Goal: Communication & Community: Participate in discussion

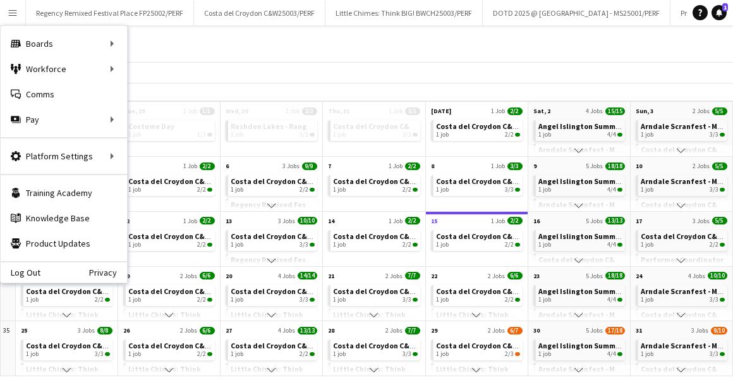
scroll to position [0, 99]
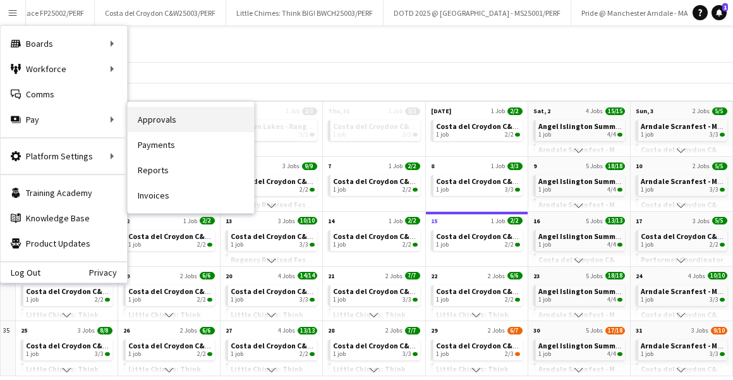
click at [169, 124] on link "Approvals" at bounding box center [191, 119] width 126 height 25
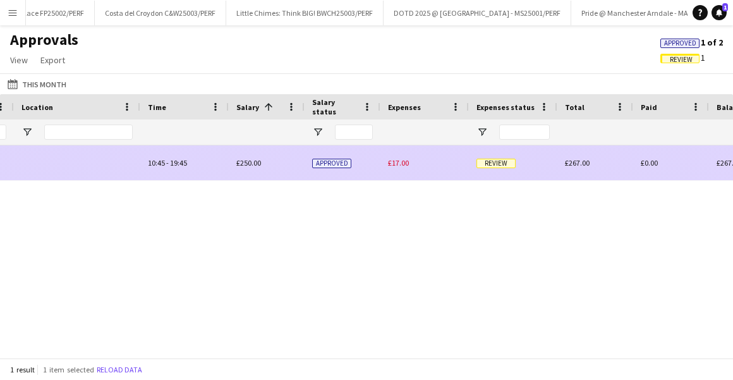
click at [490, 166] on span "Review" at bounding box center [495, 163] width 39 height 9
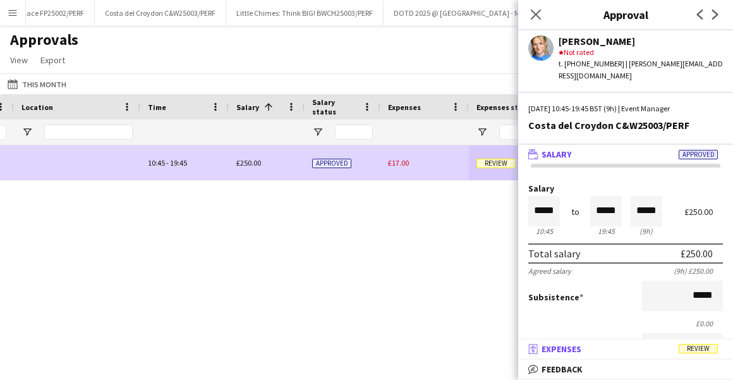
click at [581, 344] on span "Expenses" at bounding box center [561, 348] width 40 height 11
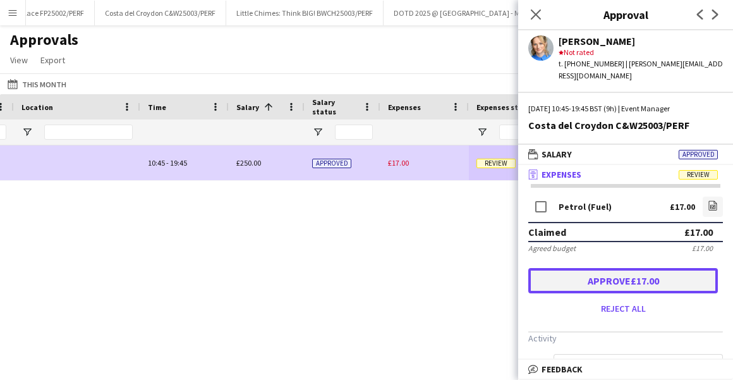
click at [593, 268] on button "Approve £17.00" at bounding box center [623, 280] width 190 height 25
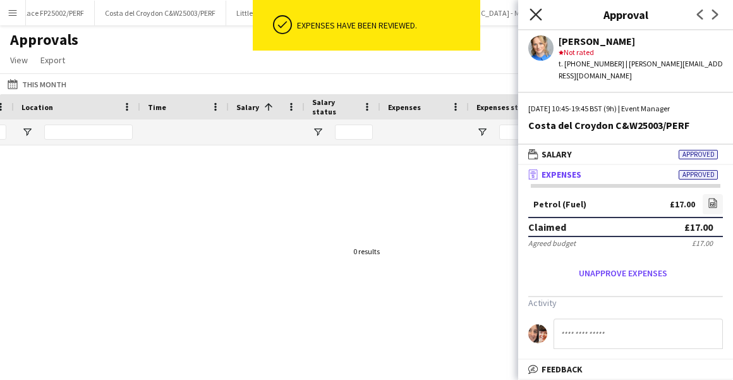
click at [532, 13] on icon "Close pop-in" at bounding box center [535, 14] width 12 height 12
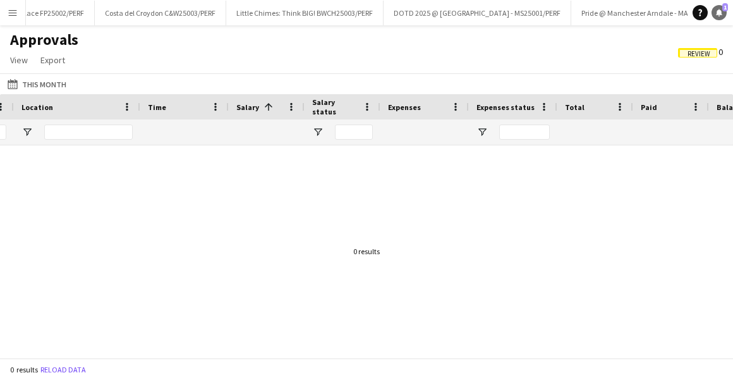
click at [723, 11] on span "1" at bounding box center [725, 7] width 6 height 8
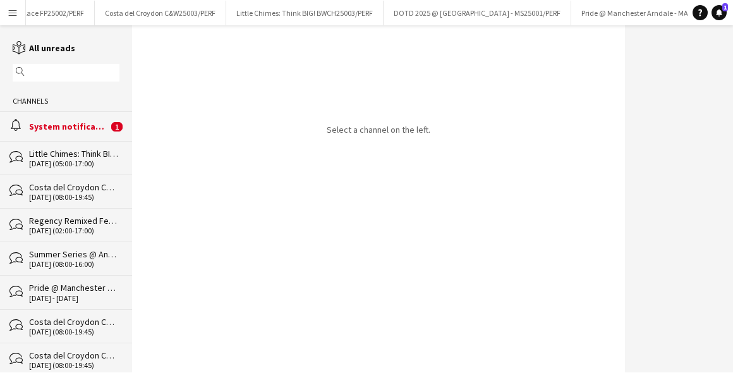
click at [49, 138] on div "alarm System notifications 1" at bounding box center [66, 125] width 132 height 29
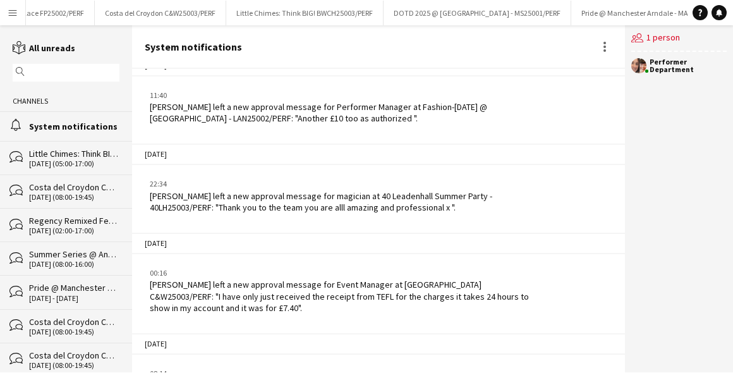
click at [23, 8] on button "Menu" at bounding box center [12, 12] width 25 height 25
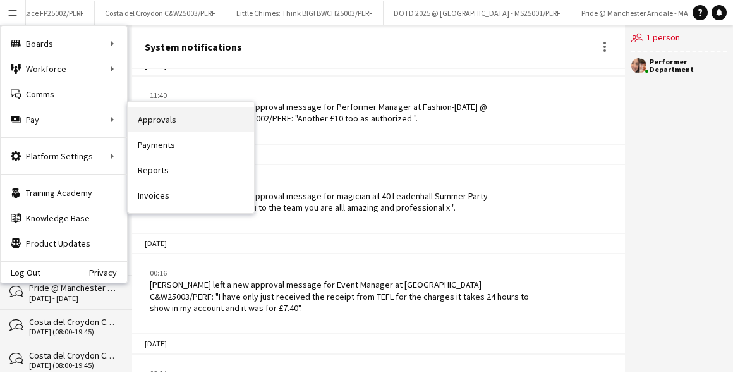
click at [143, 120] on link "Approvals" at bounding box center [191, 119] width 126 height 25
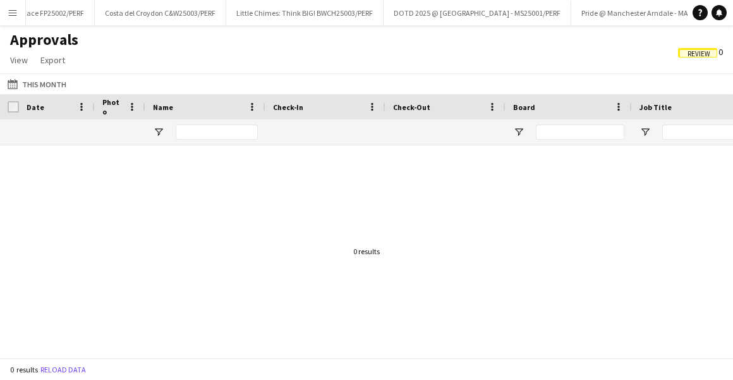
click at [13, 18] on button "Menu" at bounding box center [12, 12] width 25 height 25
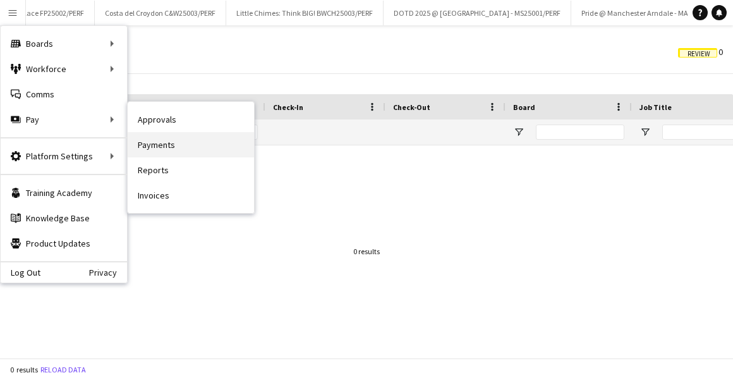
click at [148, 144] on link "Payments" at bounding box center [191, 144] width 126 height 25
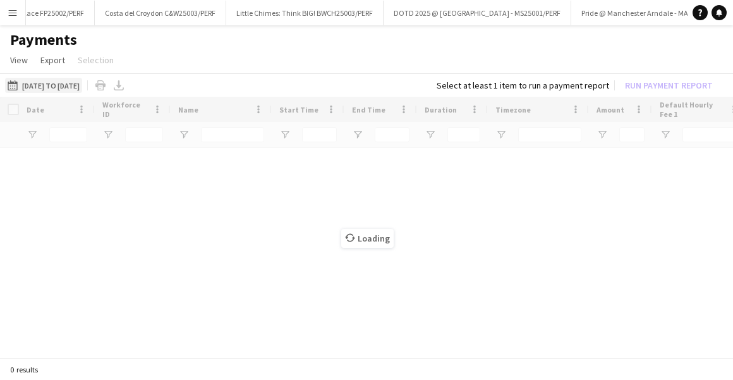
type input "*******"
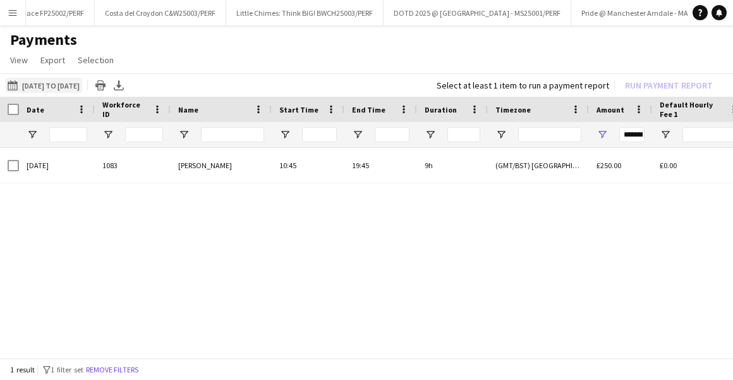
click at [71, 85] on button "[DATE] to [DATE] [DATE] to [DATE]" at bounding box center [43, 85] width 77 height 15
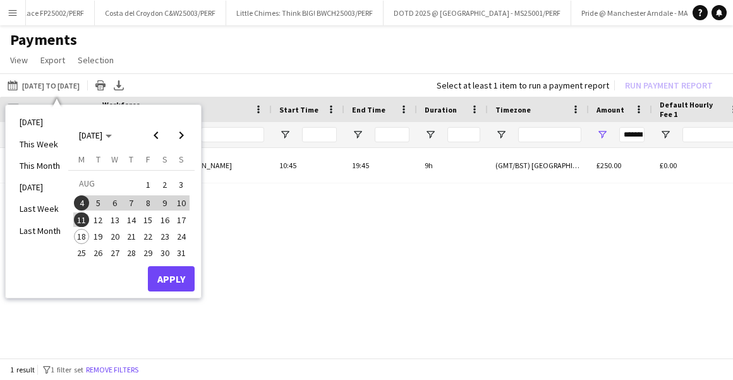
click at [81, 219] on span "11" at bounding box center [81, 219] width 15 height 15
click at [81, 234] on span "18" at bounding box center [81, 236] width 15 height 15
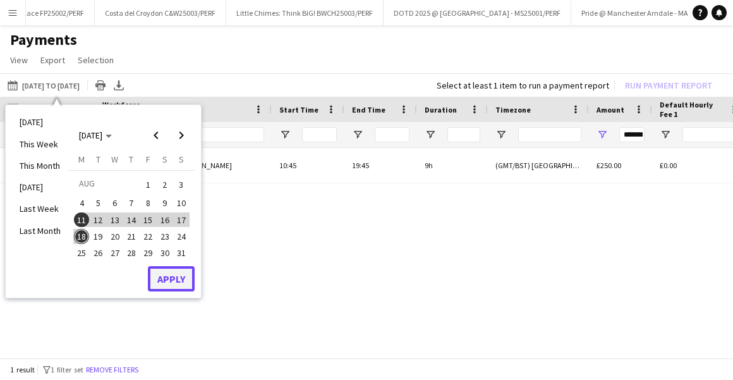
click at [173, 278] on button "Apply" at bounding box center [171, 278] width 47 height 25
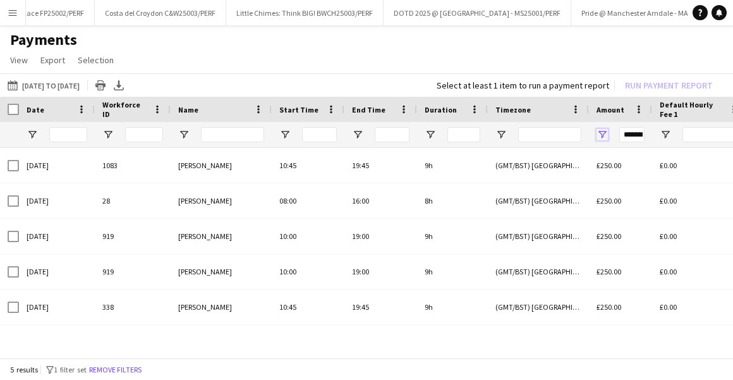
click at [604, 136] on span "Open Filter Menu" at bounding box center [601, 134] width 11 height 11
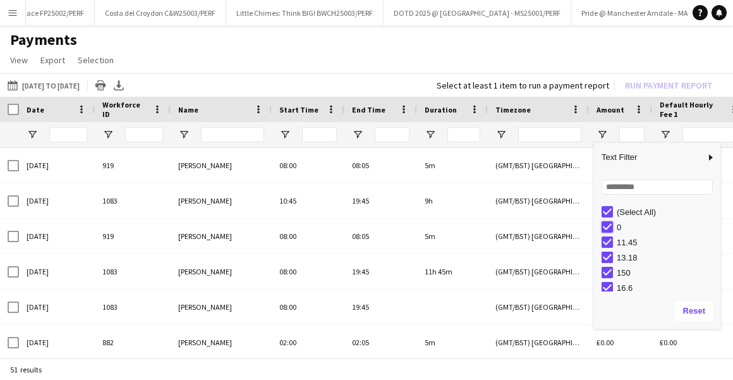
type input "**********"
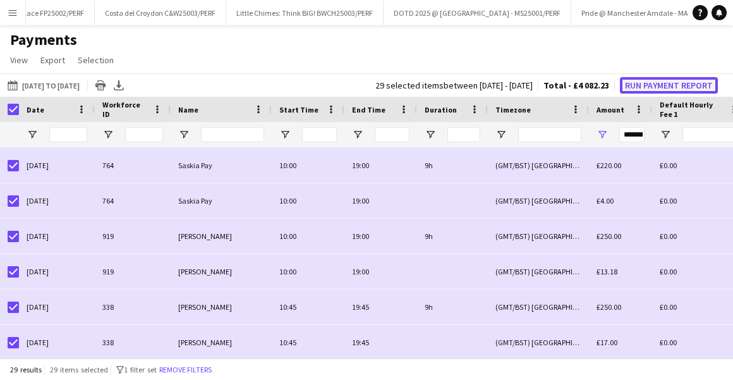
click at [661, 83] on button "Run Payment Report" at bounding box center [669, 85] width 98 height 16
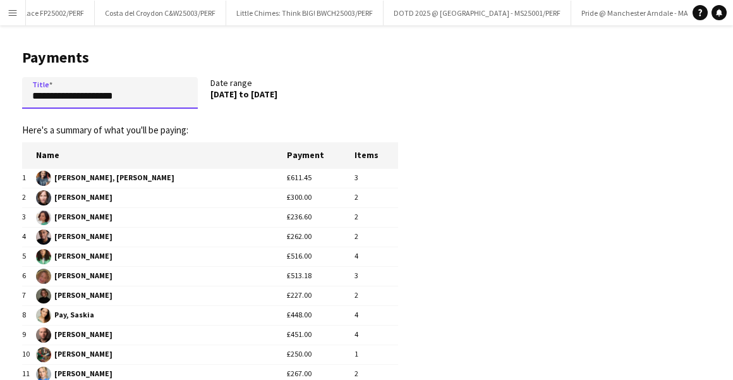
drag, startPoint x: 158, startPoint y: 99, endPoint x: -62, endPoint y: 99, distance: 219.9
click at [0, 99] on html "Menu Boards Boards Boards All jobs Status Workforce Workforce My Workforce Recr…" at bounding box center [366, 239] width 733 height 479
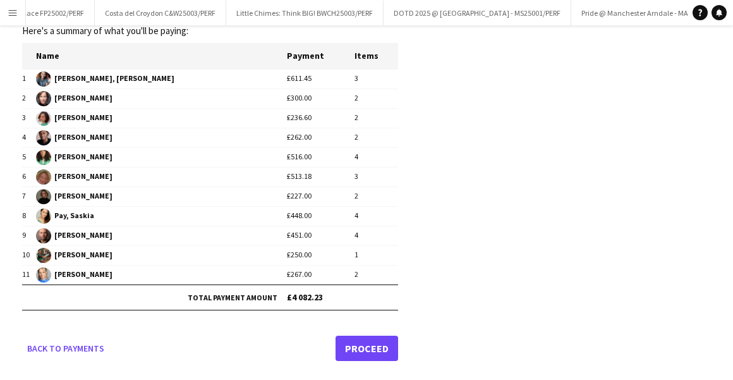
type input "*******"
click at [357, 338] on link "Proceed" at bounding box center [366, 347] width 63 height 25
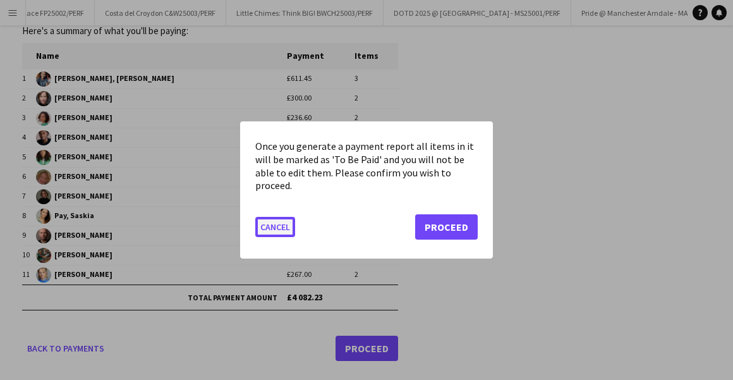
click at [268, 227] on button "Cancel" at bounding box center [275, 227] width 40 height 20
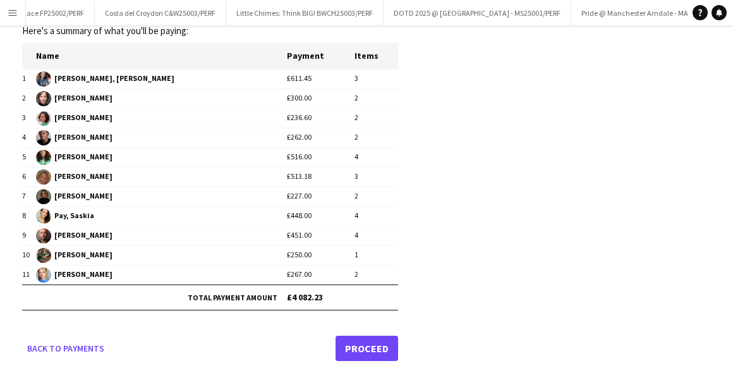
click at [365, 347] on link "Proceed" at bounding box center [366, 347] width 63 height 25
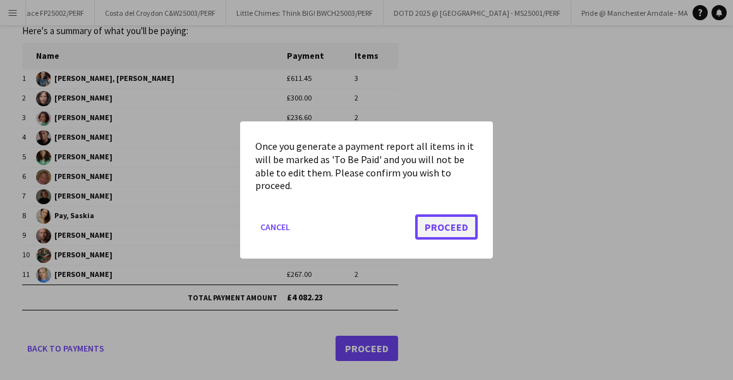
click at [438, 221] on button "Proceed" at bounding box center [446, 226] width 63 height 25
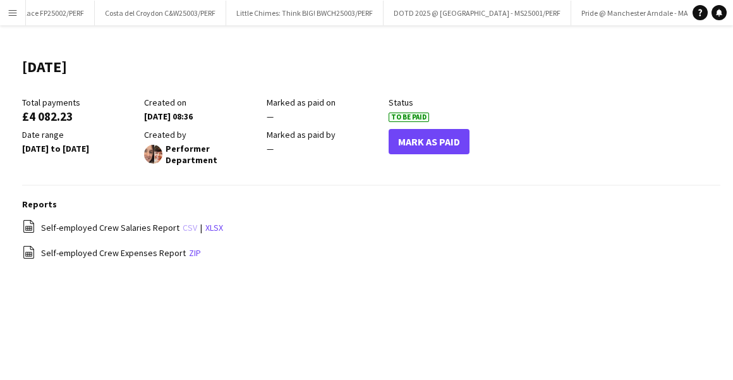
click at [183, 222] on link "csv" at bounding box center [190, 227] width 15 height 11
click at [11, 13] on app-icon "Menu" at bounding box center [13, 13] width 10 height 10
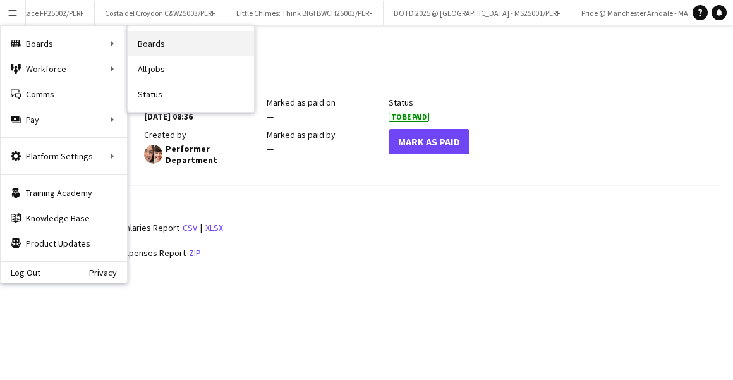
click at [147, 39] on link "Boards" at bounding box center [191, 43] width 126 height 25
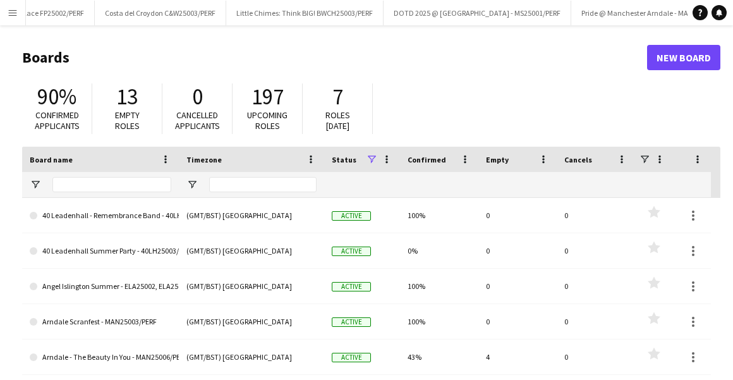
click at [9, 12] on app-icon "Menu" at bounding box center [13, 13] width 10 height 10
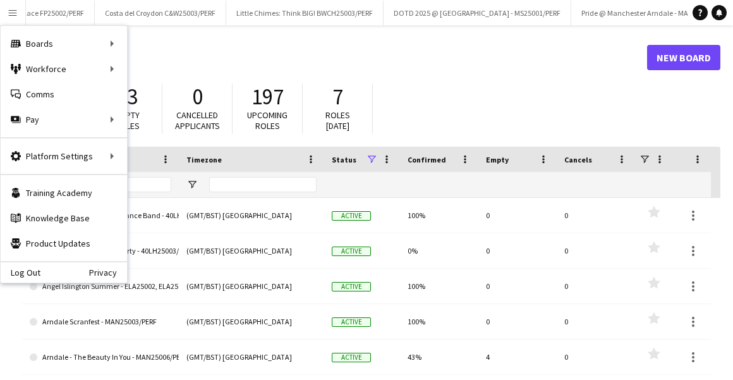
click at [371, 58] on h1 "Boards" at bounding box center [334, 57] width 625 height 19
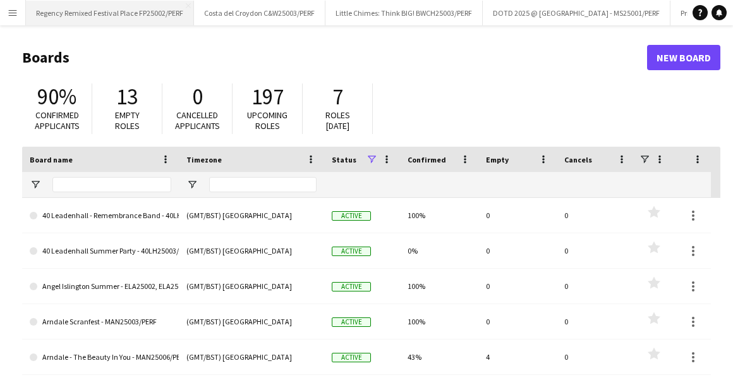
click at [131, 15] on button "Regency Remixed Festival Place FP25002/PERF Close" at bounding box center [110, 13] width 168 height 25
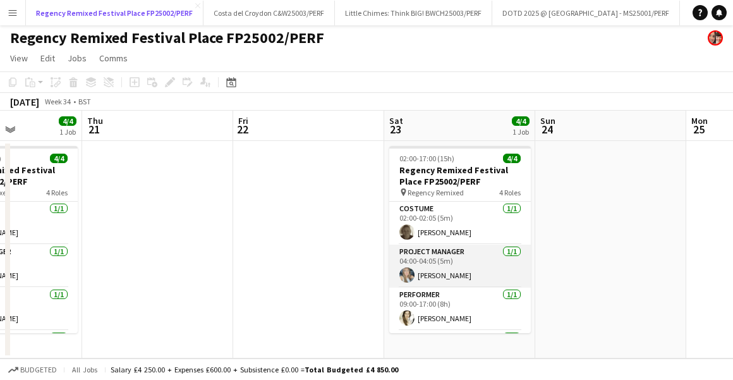
scroll to position [40, 0]
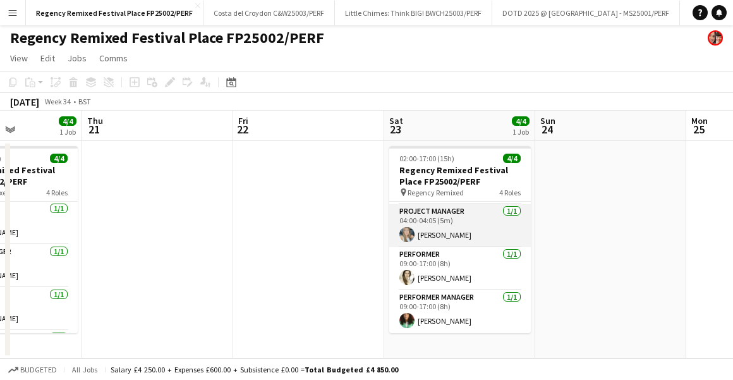
click at [474, 216] on app-card-role "Project Manager [DATE] 04:00-04:05 (5m) [PERSON_NAME]" at bounding box center [460, 225] width 142 height 43
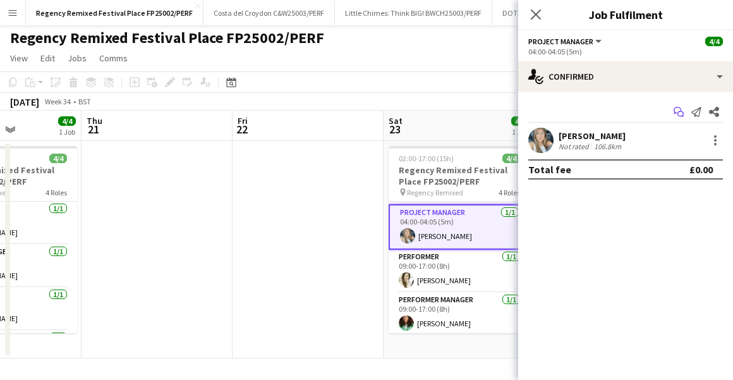
click at [673, 111] on icon "Start chat" at bounding box center [678, 112] width 10 height 10
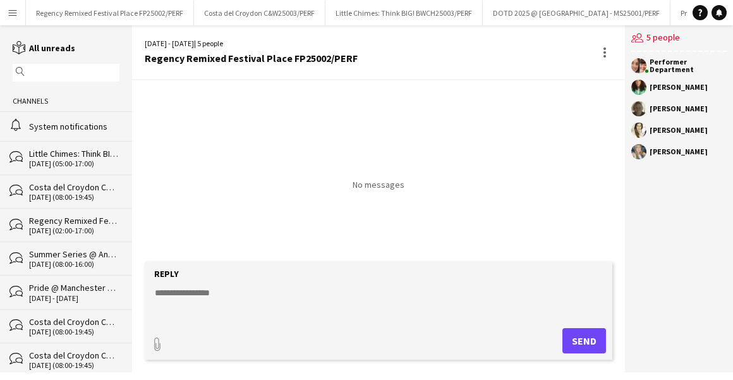
click at [301, 274] on div "Reply" at bounding box center [378, 273] width 455 height 11
click at [242, 311] on textarea at bounding box center [381, 302] width 455 height 33
type textarea "**********"
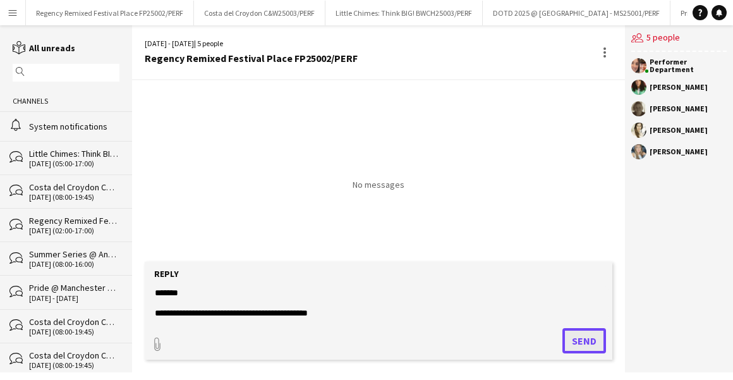
click at [576, 345] on button "Send" at bounding box center [584, 340] width 44 height 25
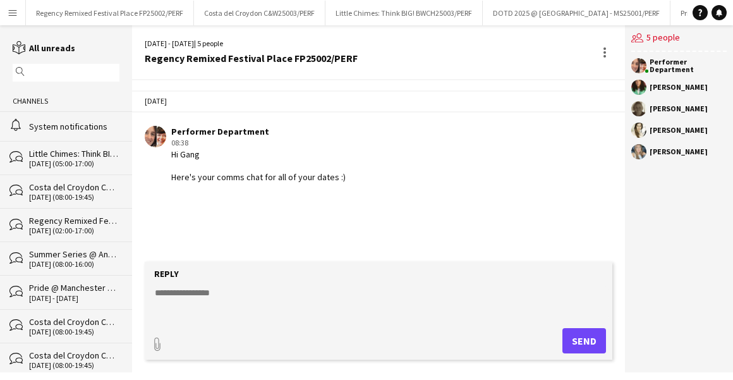
click at [50, 222] on div "Regency Remixed Festival Place FP25002/PERF" at bounding box center [74, 220] width 90 height 11
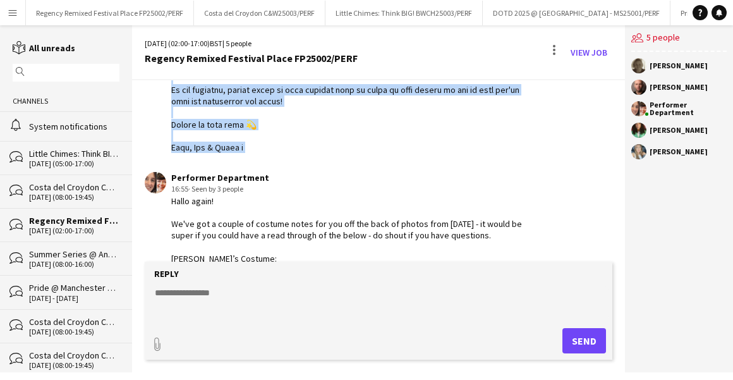
scroll to position [569, 0]
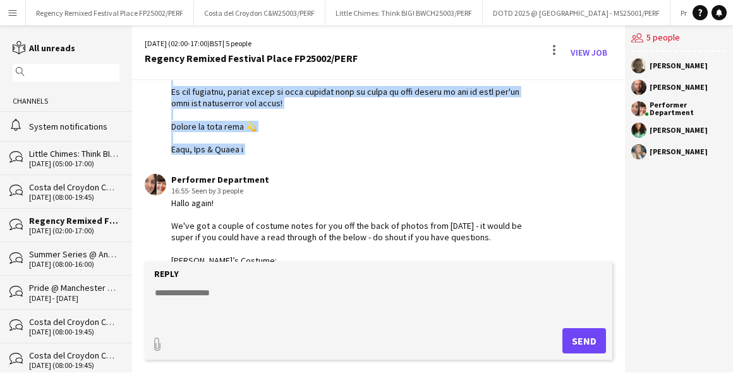
drag, startPoint x: 172, startPoint y: 150, endPoint x: 241, endPoint y: 174, distance: 72.9
click at [241, 174] on div "[DATE] Performer Department 12:49 · Seen by 3 people Performer Department 16:55…" at bounding box center [378, 313] width 493 height 1602
copy div "nvoices - Liveforce will automatically generate your invoice for you to submit,…"
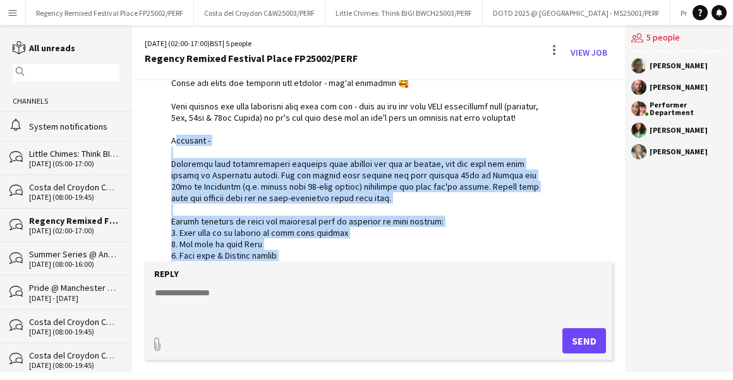
scroll to position [89, 0]
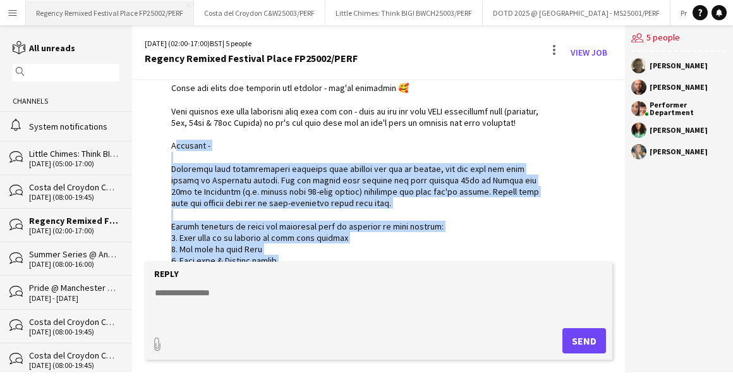
click at [110, 11] on button "Regency Remixed Festival Place FP25002/PERF Close" at bounding box center [110, 13] width 168 height 25
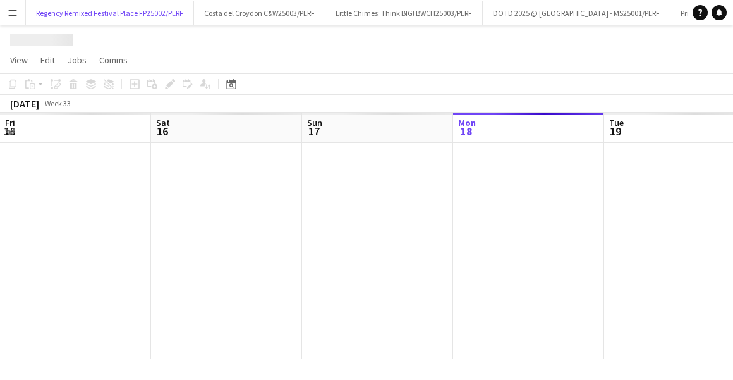
scroll to position [0, 302]
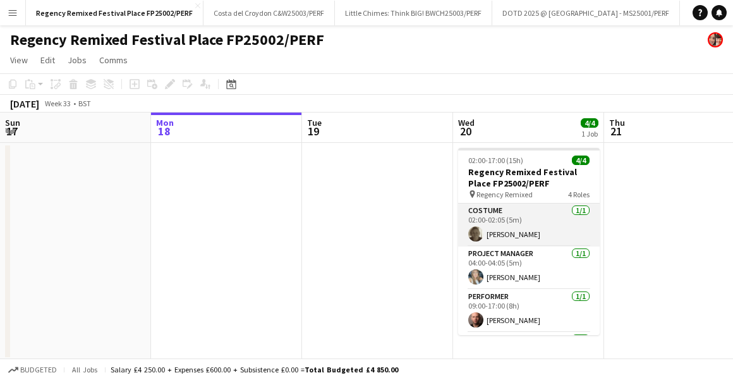
click at [524, 224] on app-card-role "Costume [DATE] 02:00-02:05 (5m) [PERSON_NAME]" at bounding box center [529, 224] width 142 height 43
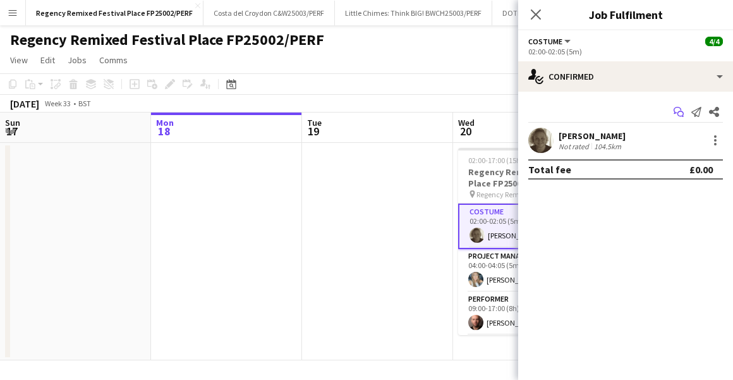
click at [671, 112] on app-icon "Start chat" at bounding box center [679, 112] width 18 height 18
click at [677, 112] on icon "Start chat" at bounding box center [678, 112] width 10 height 10
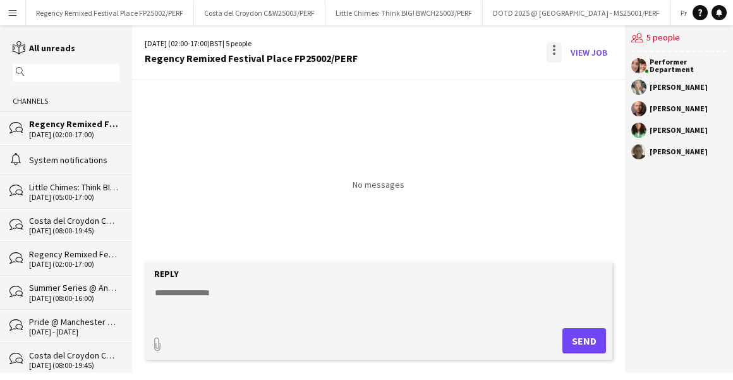
click at [553, 46] on div at bounding box center [554, 46] width 3 height 3
click at [579, 78] on span "Delete" at bounding box center [580, 77] width 29 height 11
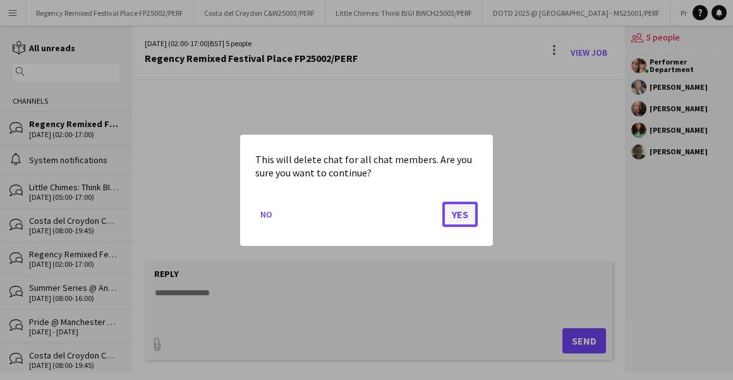
click at [473, 213] on button "Yes" at bounding box center [459, 213] width 35 height 25
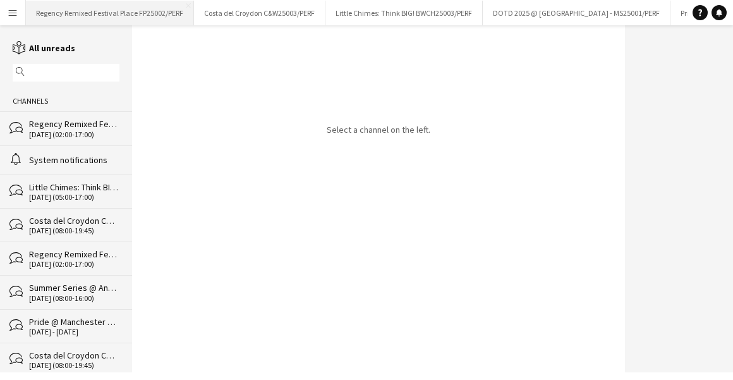
click at [114, 15] on button "Regency Remixed Festival Place FP25002/PERF Close" at bounding box center [110, 13] width 168 height 25
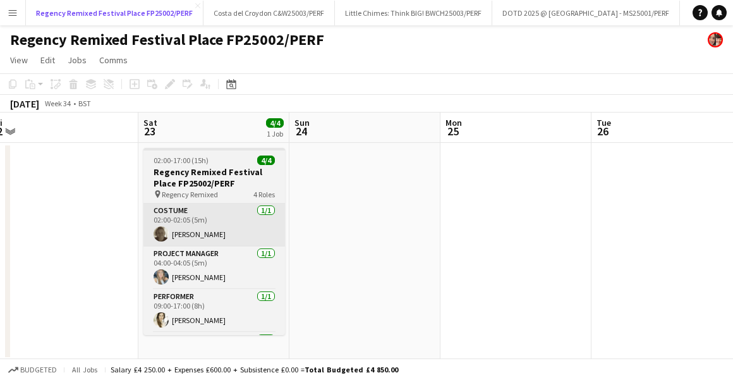
scroll to position [0, 427]
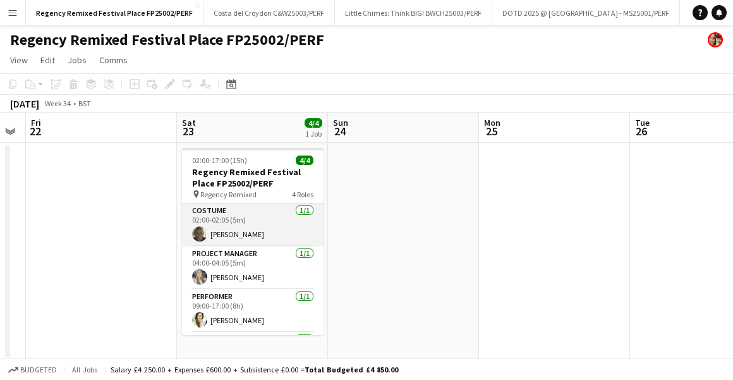
click at [238, 224] on app-card-role "Costume [DATE] 02:00-02:05 (5m) [PERSON_NAME]" at bounding box center [253, 224] width 142 height 43
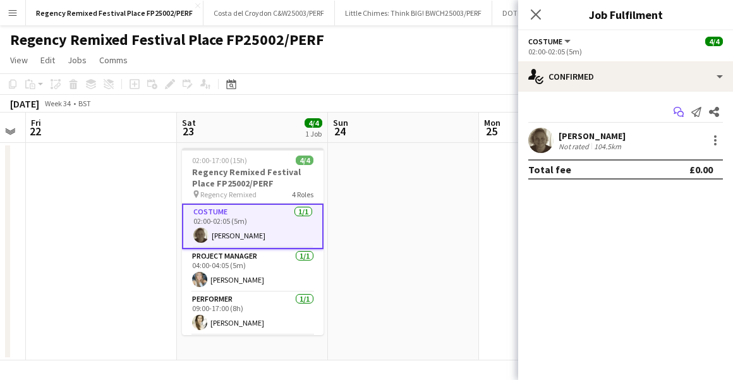
click at [677, 112] on icon "Start chat" at bounding box center [678, 112] width 10 height 10
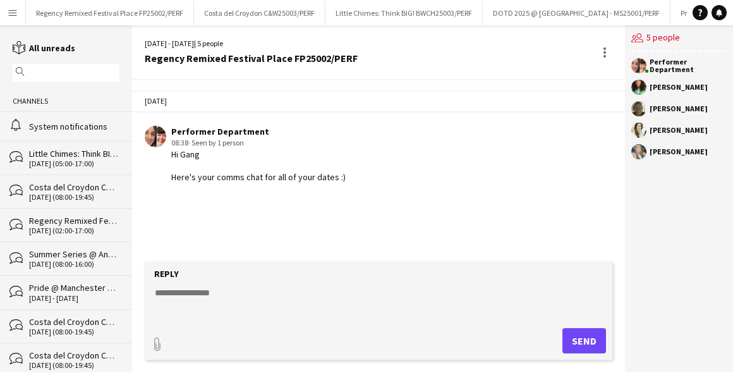
click at [244, 282] on form "Reply paperclip Send" at bounding box center [379, 311] width 468 height 98
click at [212, 287] on textarea at bounding box center [381, 302] width 455 height 33
paste textarea "**********"
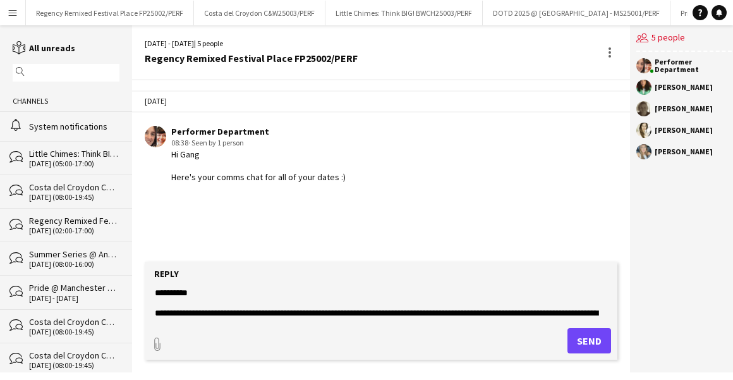
click at [154, 293] on textarea at bounding box center [381, 302] width 455 height 33
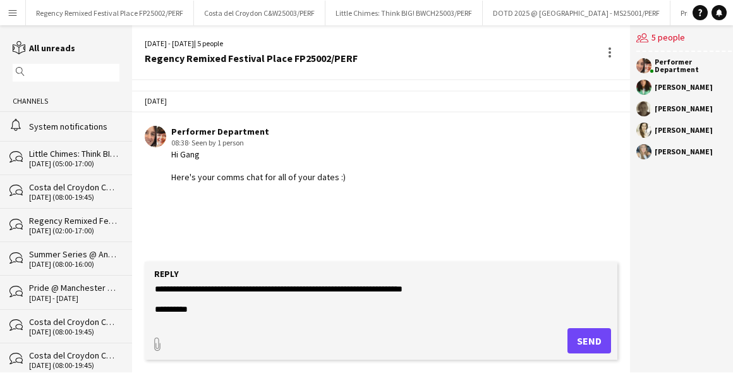
scroll to position [376, 0]
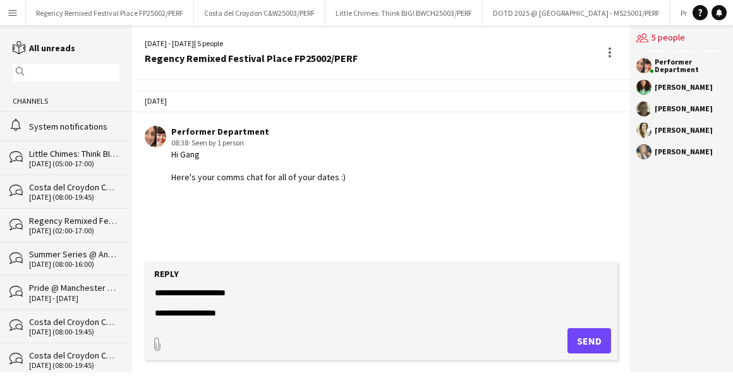
type textarea "**********"
click at [575, 340] on button "Send" at bounding box center [589, 340] width 44 height 25
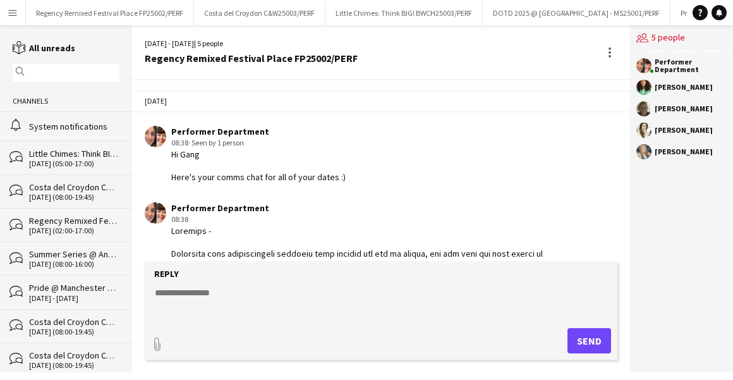
click at [241, 302] on textarea at bounding box center [381, 302] width 455 height 33
type textarea "**********"
click at [572, 329] on button "Send" at bounding box center [589, 340] width 44 height 25
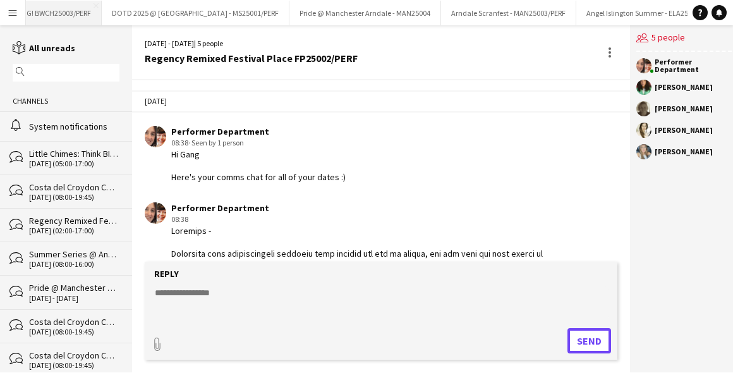
scroll to position [0, 598]
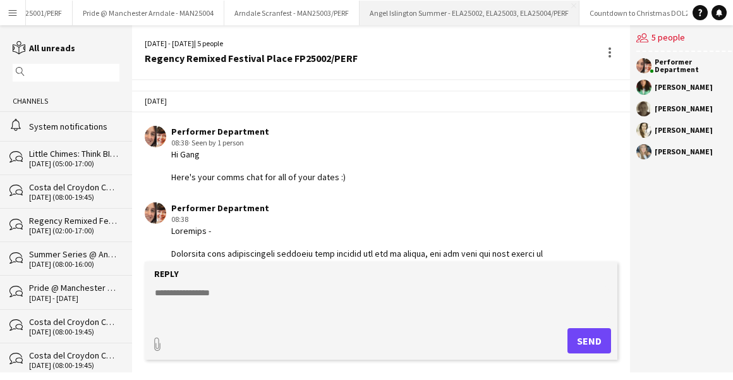
click at [392, 10] on button "Angel Islington Summer - ELA25002, ELA25003, ELA25004/PERF Close" at bounding box center [469, 13] width 220 height 25
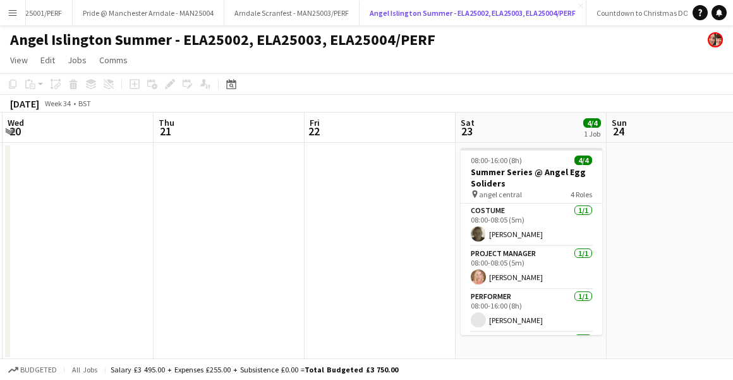
scroll to position [0, 520]
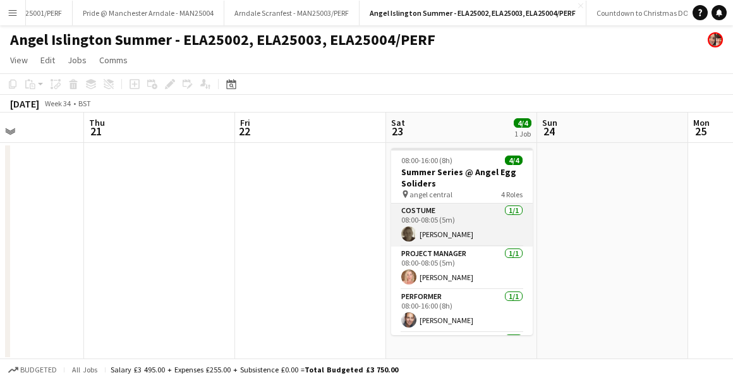
click at [424, 229] on app-card-role "Costume [DATE] 08:00-08:05 (5m) [PERSON_NAME]" at bounding box center [462, 224] width 142 height 43
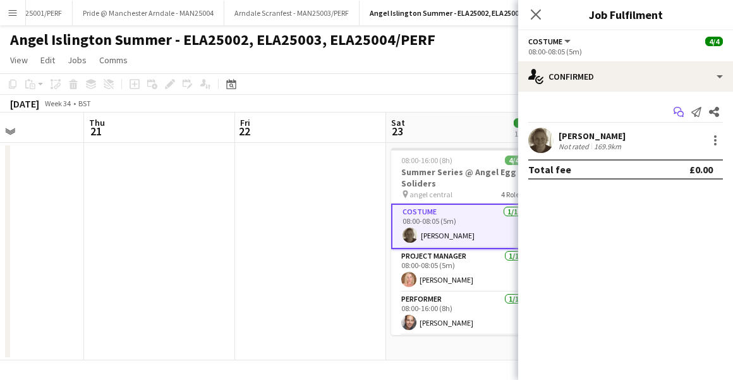
click at [678, 112] on icon at bounding box center [680, 114] width 6 height 6
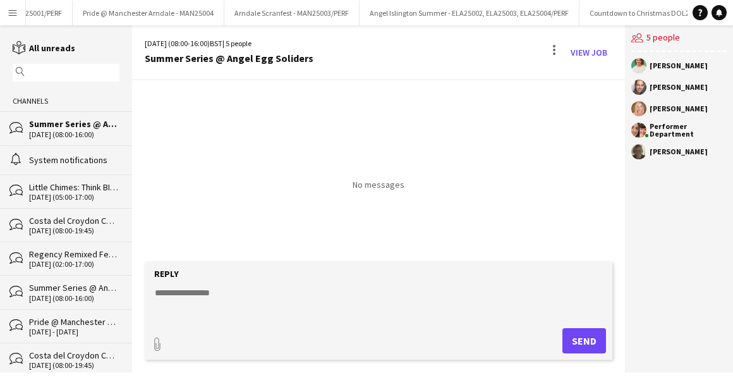
click at [53, 244] on div "bubbles Regency Remixed Festival Place FP25002/PERF [DATE] (02:00-17:00)" at bounding box center [66, 257] width 132 height 33
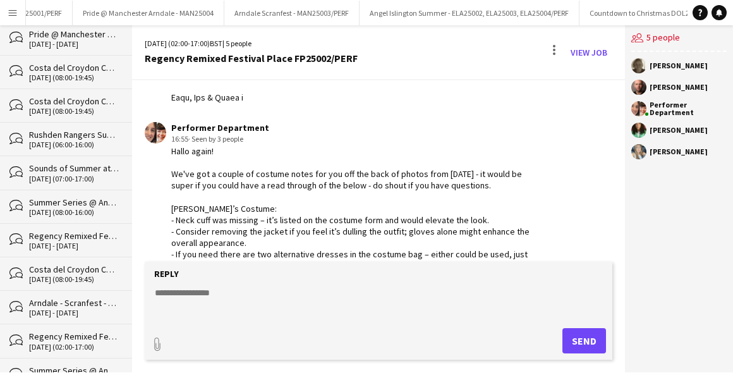
scroll to position [292, 0]
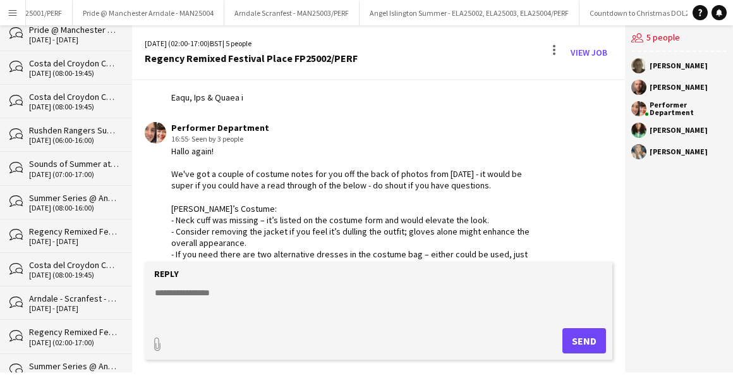
click at [74, 237] on div "[DATE] - [DATE]" at bounding box center [74, 241] width 90 height 9
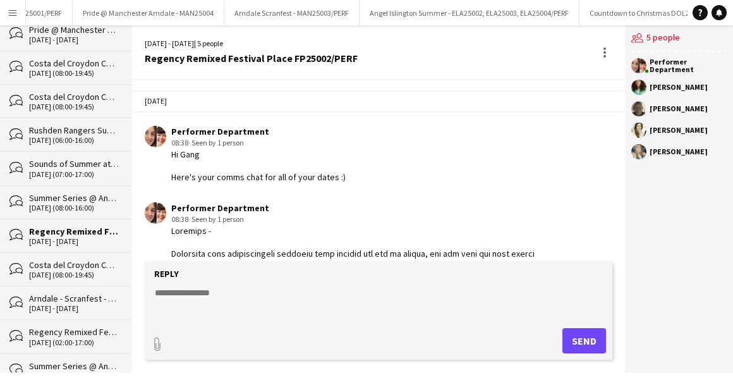
click at [52, 270] on div "[DATE] (08:00-19:45)" at bounding box center [74, 274] width 90 height 9
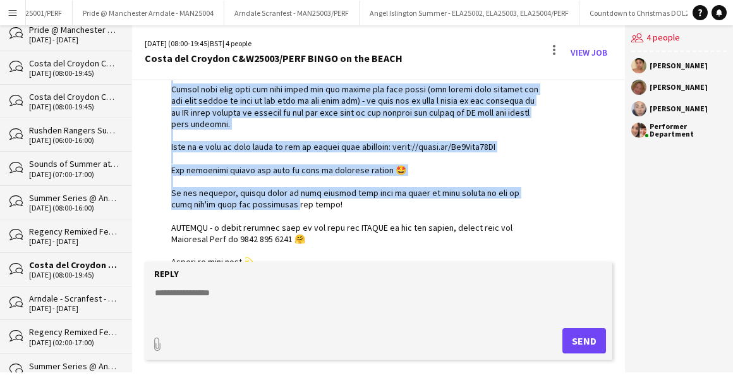
scroll to position [569, 0]
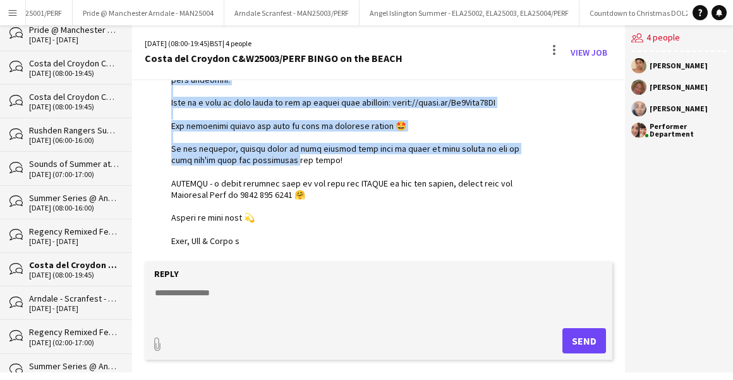
drag, startPoint x: 171, startPoint y: 152, endPoint x: 263, endPoint y: 243, distance: 129.1
copy div "Hello [DATE] Folk, Thank you for being there for [DATE] entertainment! Here are…"
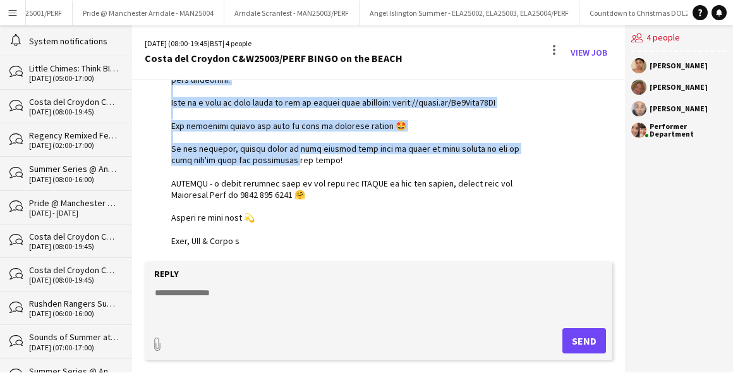
scroll to position [0, 0]
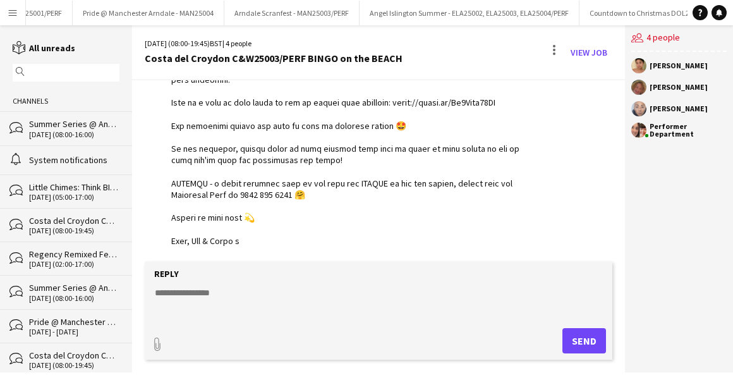
click at [64, 132] on div "[DATE] (08:00-16:00)" at bounding box center [74, 134] width 90 height 9
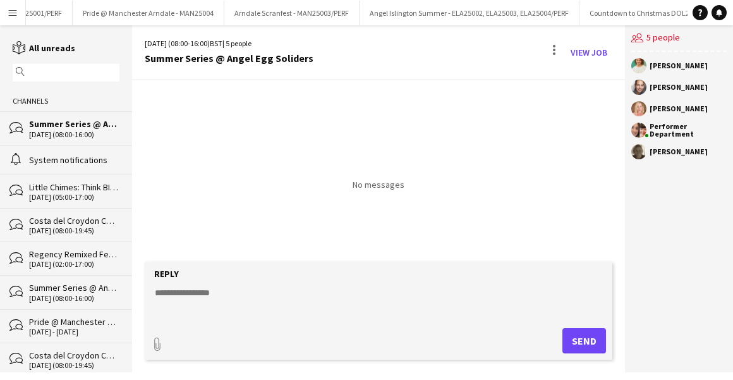
click at [223, 304] on textarea at bounding box center [381, 302] width 455 height 33
paste textarea "**********"
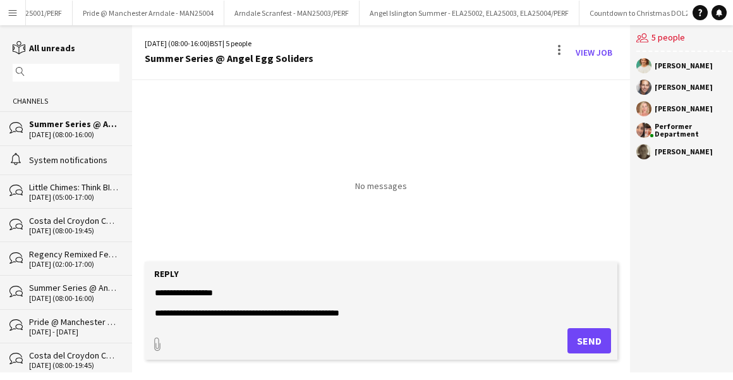
click at [227, 291] on textarea at bounding box center [381, 302] width 455 height 33
drag, startPoint x: 365, startPoint y: 311, endPoint x: 263, endPoint y: 311, distance: 101.7
click at [263, 311] on textarea at bounding box center [381, 302] width 455 height 33
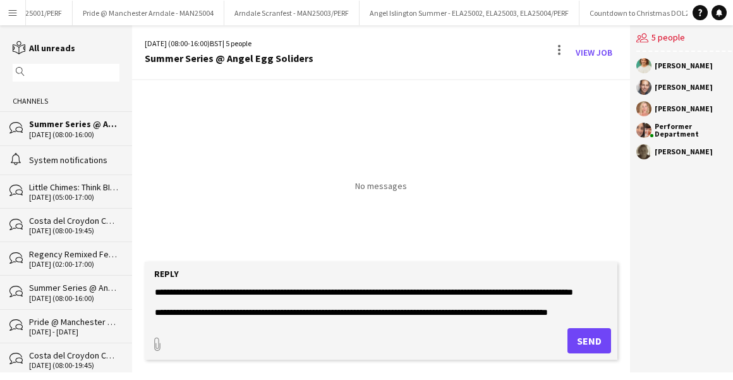
scroll to position [446, 0]
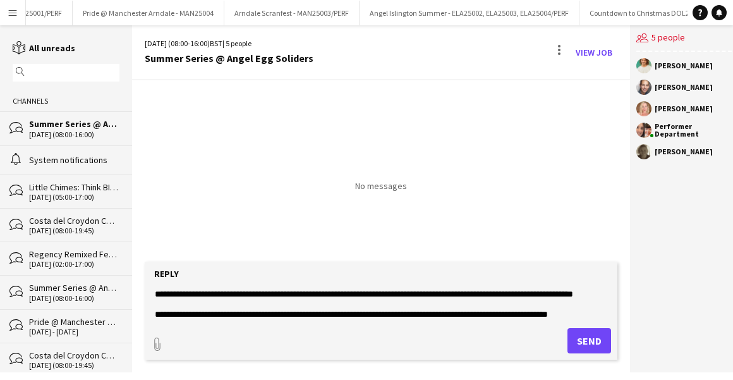
click at [351, 292] on textarea at bounding box center [381, 302] width 455 height 33
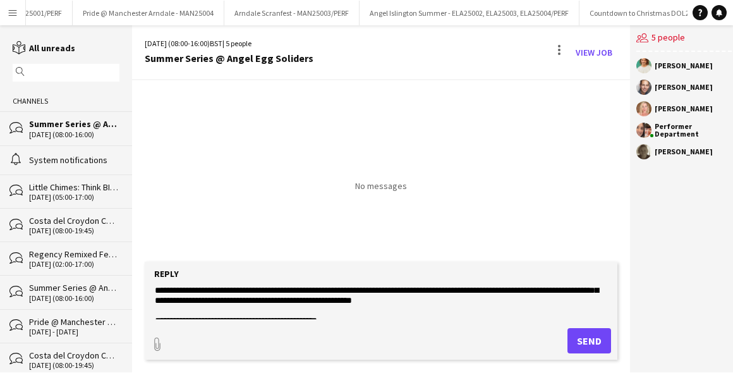
scroll to position [143, 0]
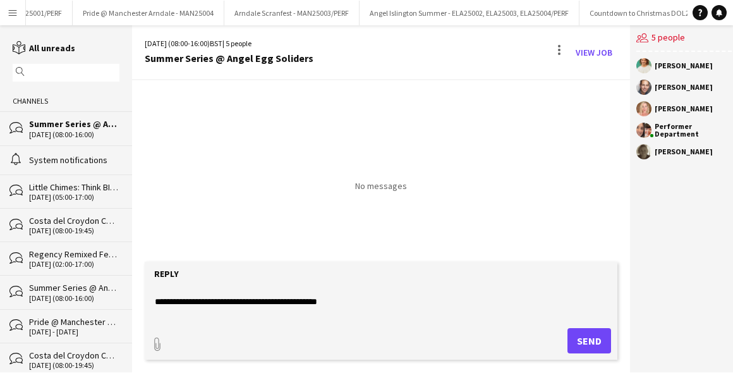
click at [289, 299] on textarea at bounding box center [381, 302] width 455 height 33
drag, startPoint x: 323, startPoint y: 299, endPoint x: 281, endPoint y: 299, distance: 42.3
click at [281, 299] on textarea at bounding box center [381, 302] width 455 height 33
click at [278, 300] on textarea at bounding box center [381, 302] width 455 height 33
click at [317, 303] on textarea at bounding box center [381, 302] width 455 height 33
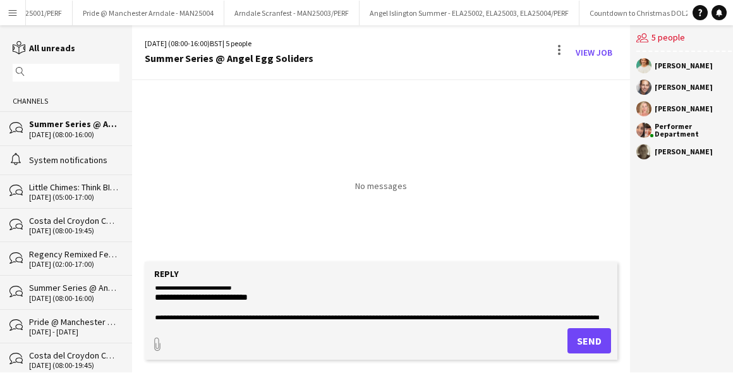
scroll to position [214, 0]
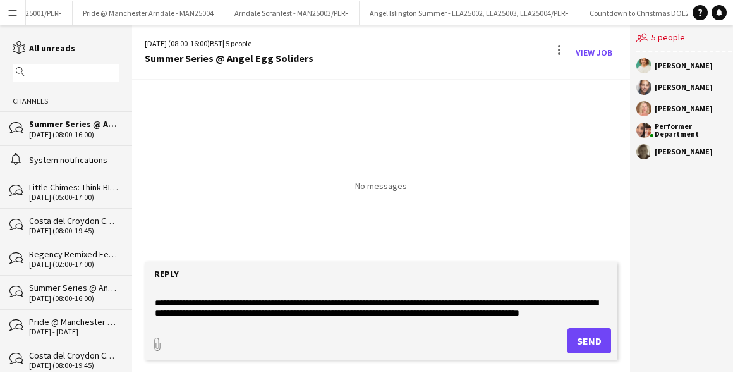
type textarea "**********"
click at [579, 338] on button "Send" at bounding box center [589, 340] width 44 height 25
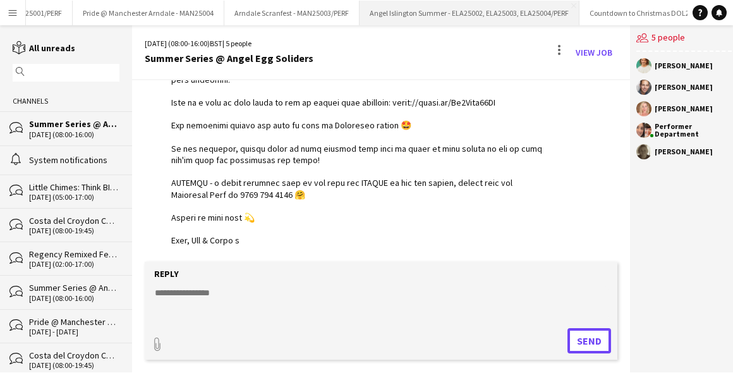
scroll to position [569, 0]
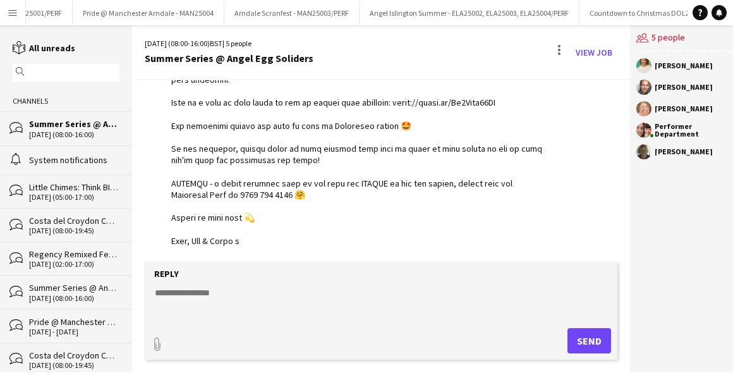
click at [464, 284] on form "Reply paperclip Send" at bounding box center [381, 311] width 473 height 98
click at [267, 313] on textarea at bounding box center [381, 302] width 455 height 33
click at [344, 298] on textarea "**********" at bounding box center [381, 302] width 455 height 33
paste textarea "**********"
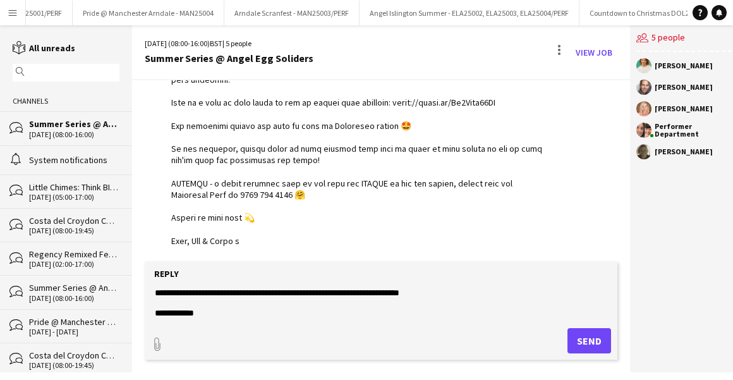
scroll to position [20, 0]
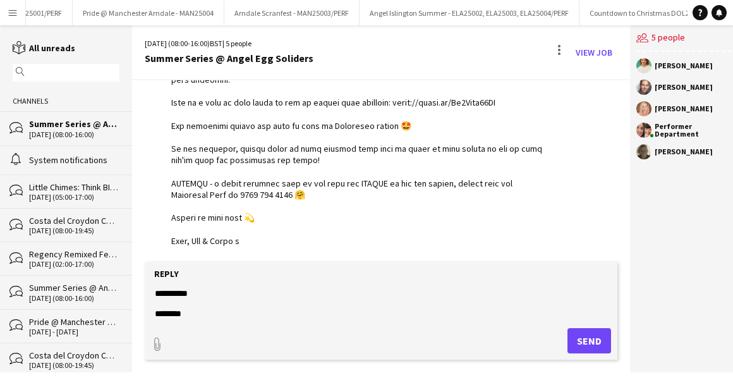
click at [162, 311] on textarea "**********" at bounding box center [381, 302] width 455 height 33
click at [202, 314] on textarea "**********" at bounding box center [381, 302] width 455 height 33
type textarea "**********"
click at [581, 340] on button "Send" at bounding box center [589, 340] width 44 height 25
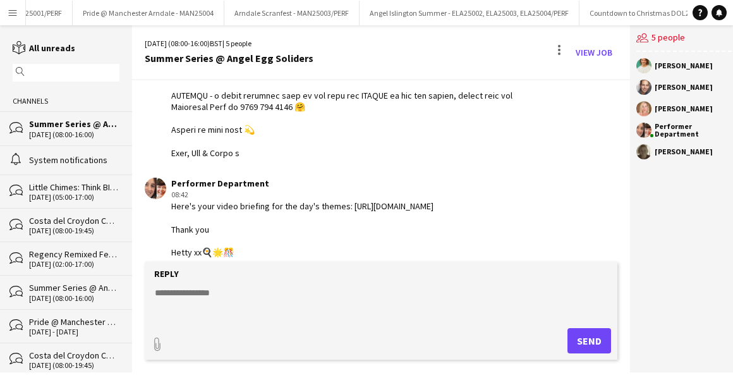
click at [67, 185] on div "Little Chimes: Think BIG! BWCH25003/PERF" at bounding box center [74, 186] width 90 height 11
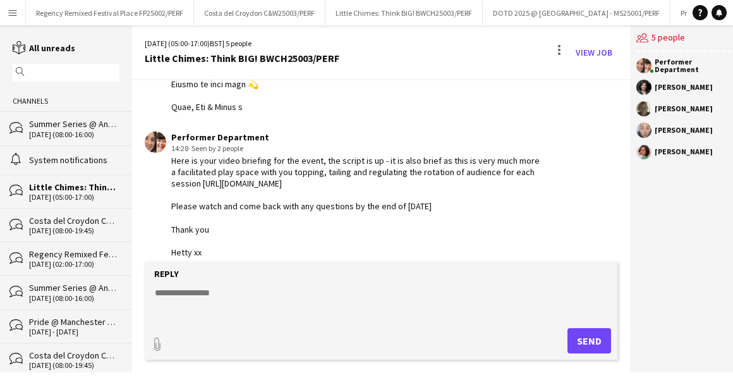
click at [12, 12] on app-icon "Menu" at bounding box center [13, 13] width 10 height 10
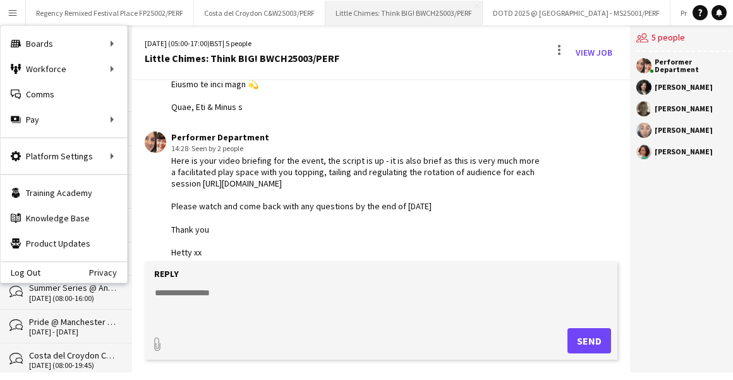
click at [359, 11] on button "Little Chimes: Think BIG! BWCH25003/PERF Close" at bounding box center [403, 13] width 157 height 25
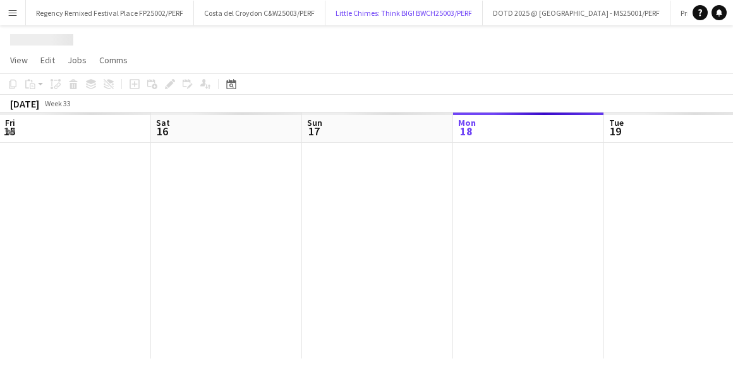
scroll to position [0, 302]
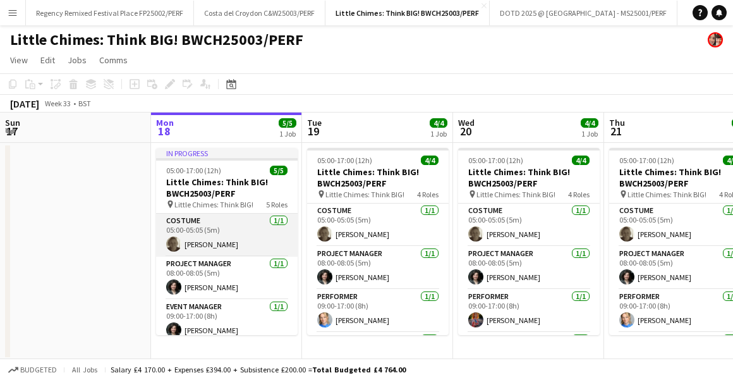
click at [245, 243] on app-card-role "Costume [DATE] 05:00-05:05 (5m) [PERSON_NAME]" at bounding box center [227, 235] width 142 height 43
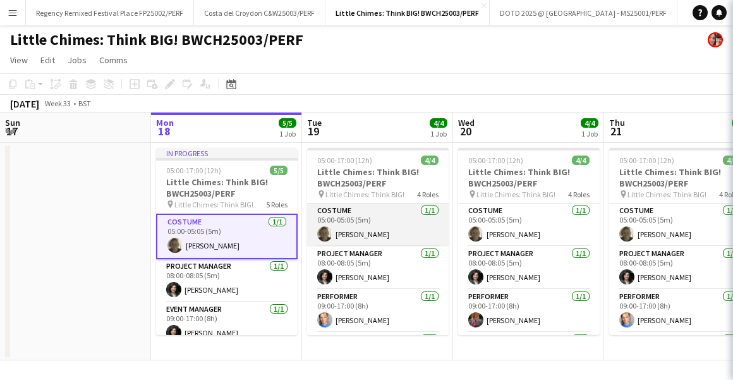
click at [375, 229] on app-card-role "Costume [DATE] 05:00-05:05 (5m) [PERSON_NAME]" at bounding box center [378, 224] width 142 height 43
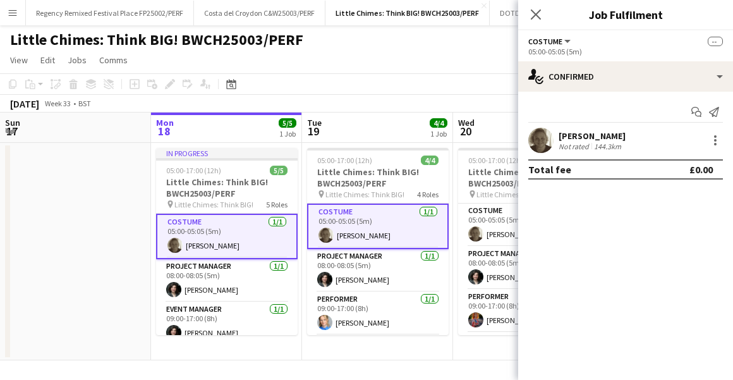
scroll to position [0, 496]
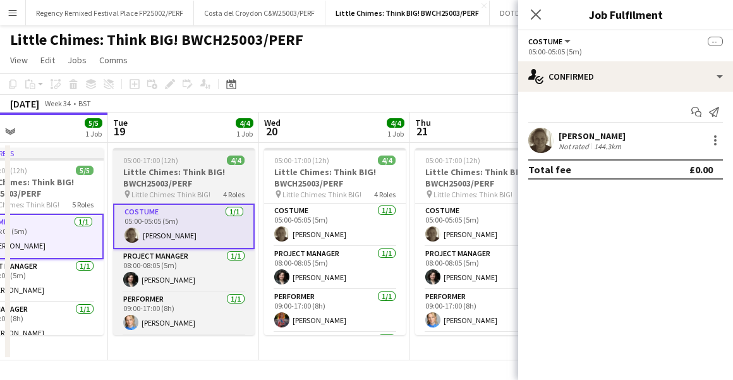
click at [375, 229] on app-card-role "Costume [DATE] 05:00-05:05 (5m) [PERSON_NAME]" at bounding box center [335, 224] width 142 height 43
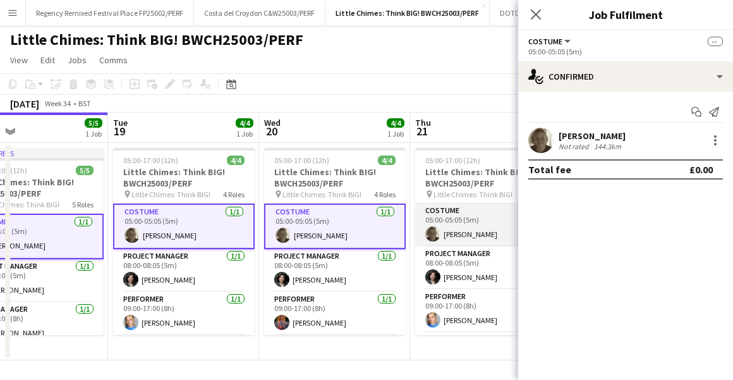
click at [466, 231] on app-card-role "Costume [DATE] 05:00-05:05 (5m) [PERSON_NAME]" at bounding box center [486, 224] width 142 height 43
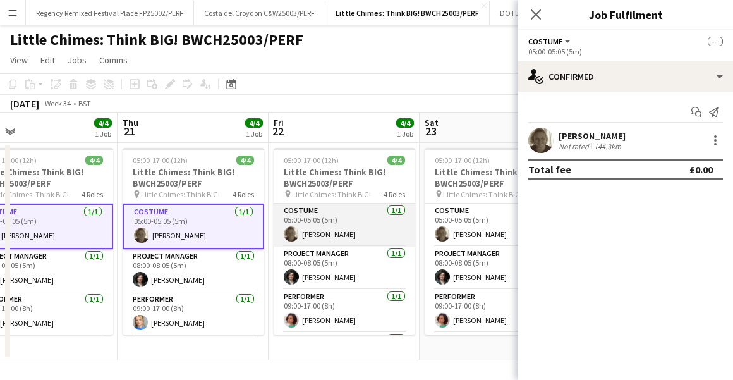
scroll to position [0, 466]
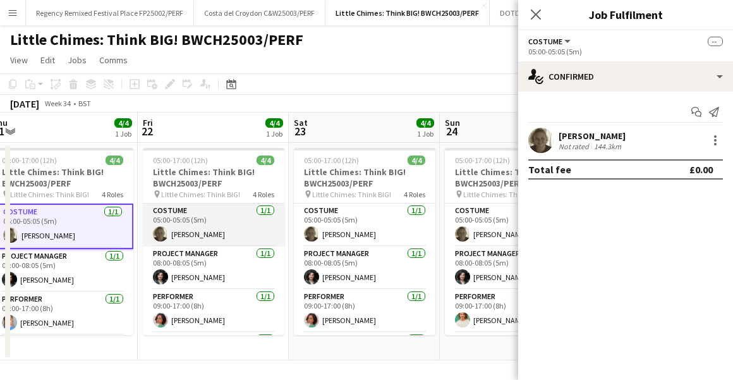
click at [200, 217] on app-card-role "Costume [DATE] 05:00-05:05 (5m) [PERSON_NAME]" at bounding box center [214, 224] width 142 height 43
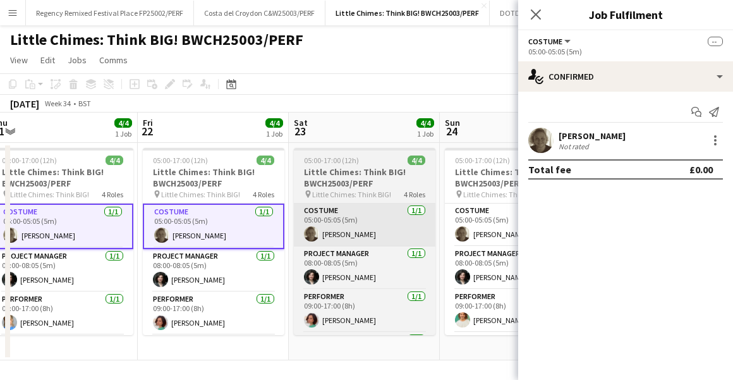
click at [334, 218] on app-card-role "Costume [DATE] 05:00-05:05 (5m) [PERSON_NAME]" at bounding box center [365, 224] width 142 height 43
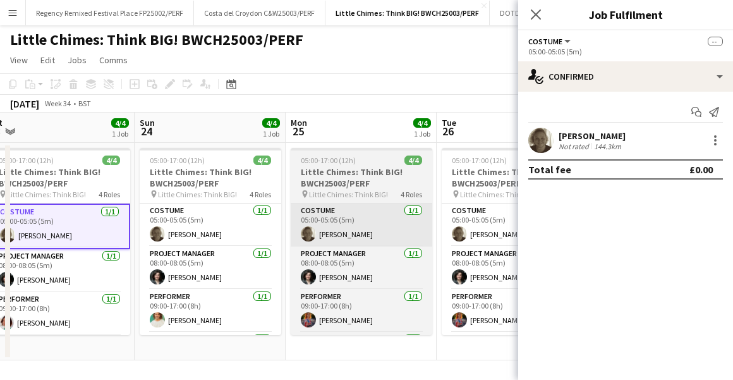
drag, startPoint x: 218, startPoint y: 224, endPoint x: 301, endPoint y: 224, distance: 82.8
click at [218, 224] on app-card-role "Costume [DATE] 05:00-05:05 (5m) [PERSON_NAME]" at bounding box center [211, 224] width 142 height 43
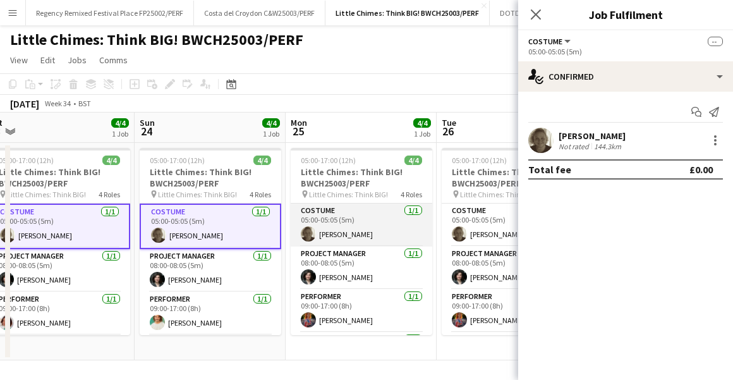
click at [325, 224] on app-card-role "Costume [DATE] 05:00-05:05 (5m) [PERSON_NAME]" at bounding box center [362, 224] width 142 height 43
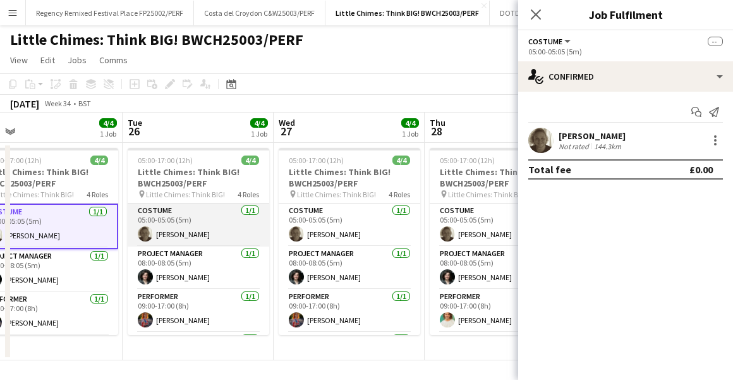
click at [208, 227] on app-card-role "Costume [DATE] 05:00-05:05 (5m) [PERSON_NAME]" at bounding box center [199, 224] width 142 height 43
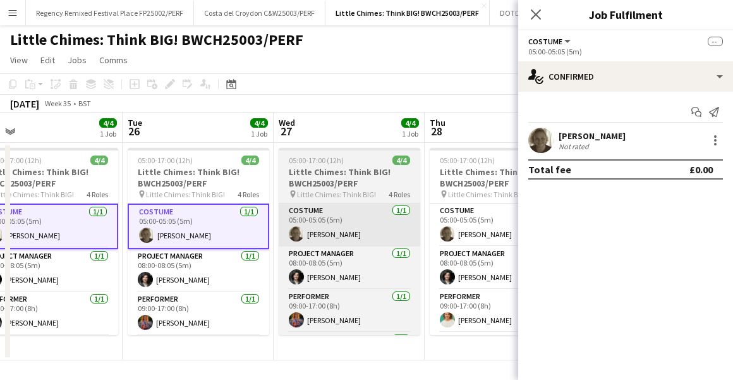
click at [336, 223] on app-card-role "Costume [DATE] 05:00-05:05 (5m) [PERSON_NAME]" at bounding box center [350, 224] width 142 height 43
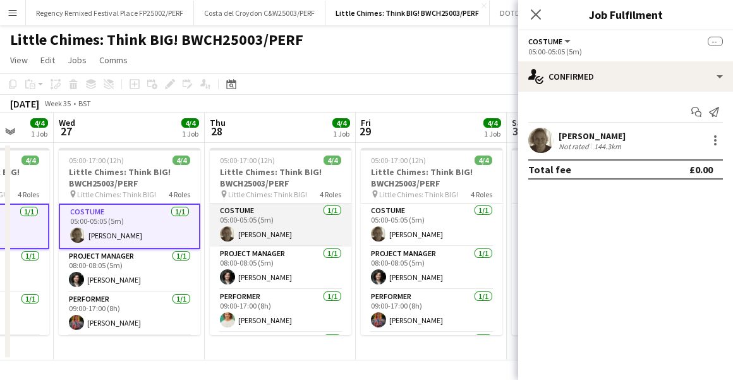
click at [295, 222] on app-card-role "Costume [DATE] 05:00-05:05 (5m) [PERSON_NAME]" at bounding box center [281, 224] width 142 height 43
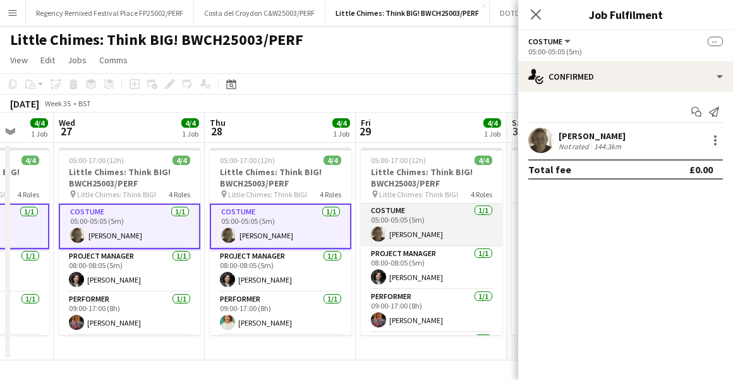
click at [407, 222] on app-card-role "Costume [DATE] 05:00-05:05 (5m) [PERSON_NAME]" at bounding box center [432, 224] width 142 height 43
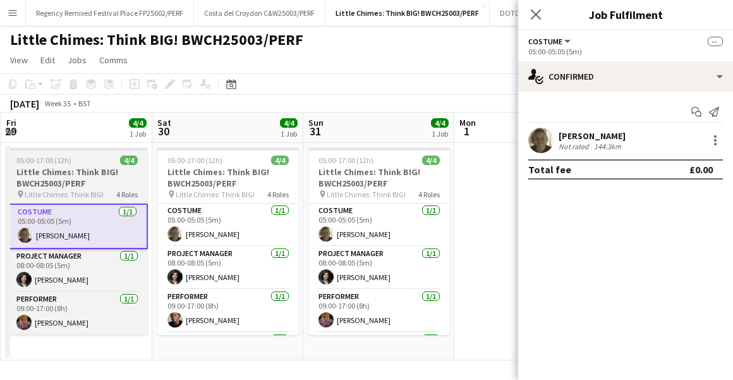
scroll to position [0, 462]
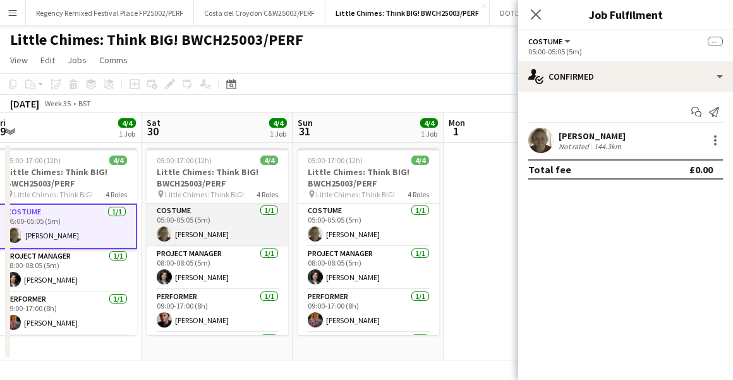
click at [231, 209] on app-card-role "Costume [DATE] 05:00-05:05 (5m) [PERSON_NAME]" at bounding box center [218, 224] width 142 height 43
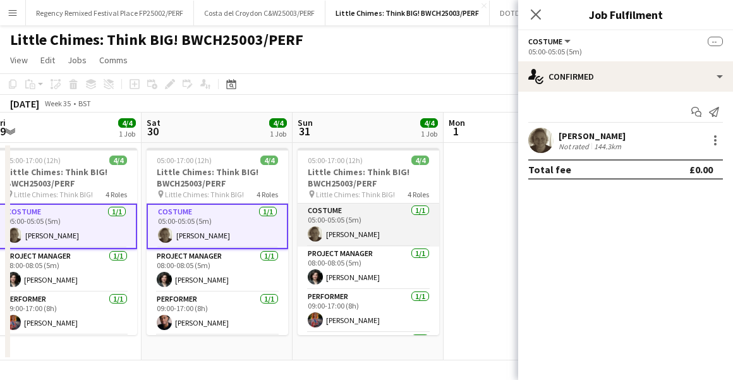
click at [379, 214] on app-card-role "Costume [DATE] 05:00-05:05 (5m) [PERSON_NAME]" at bounding box center [369, 224] width 142 height 43
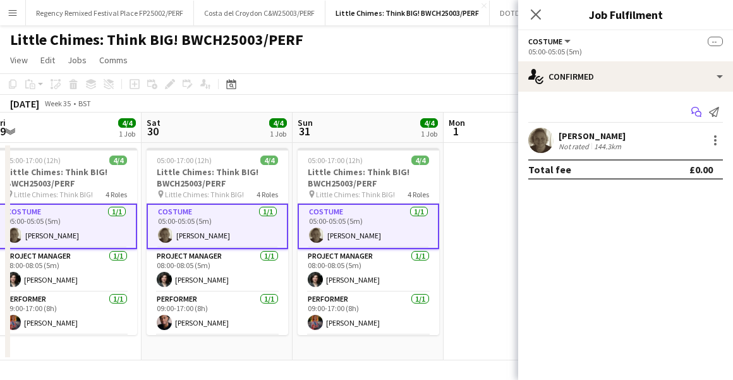
click at [693, 110] on icon "Start chat" at bounding box center [696, 112] width 10 height 10
click at [693, 105] on app-icon "Start chat" at bounding box center [696, 112] width 18 height 18
click at [697, 111] on icon at bounding box center [698, 114] width 6 height 6
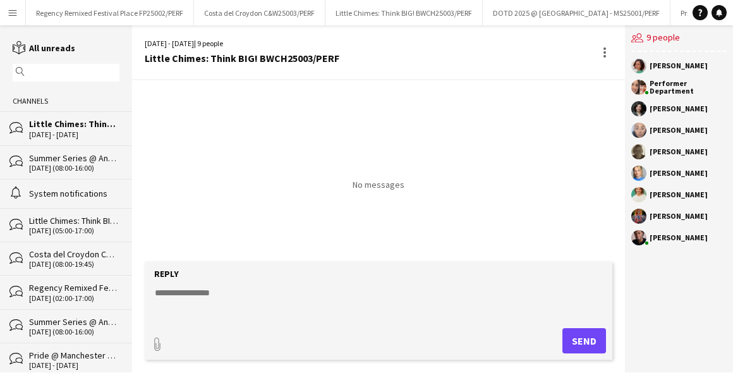
click at [255, 291] on textarea at bounding box center [381, 302] width 455 height 33
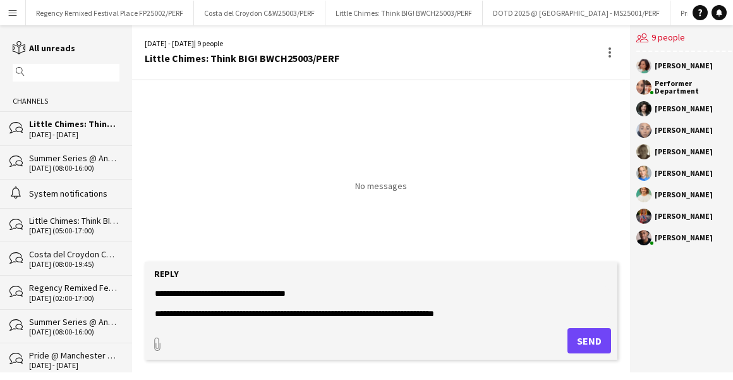
scroll to position [40, 0]
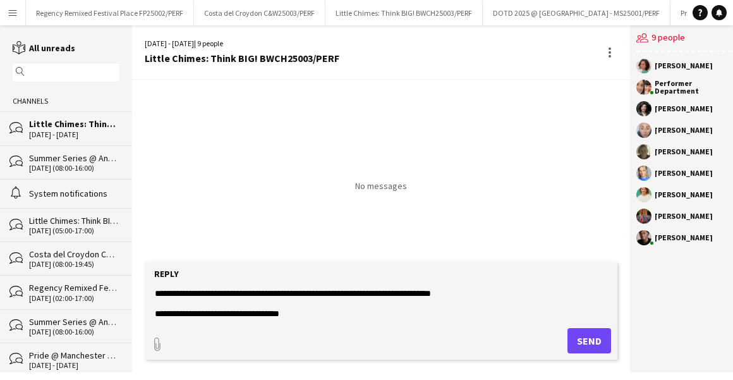
paste textarea "**********"
click at [426, 313] on textarea "**********" at bounding box center [381, 302] width 455 height 33
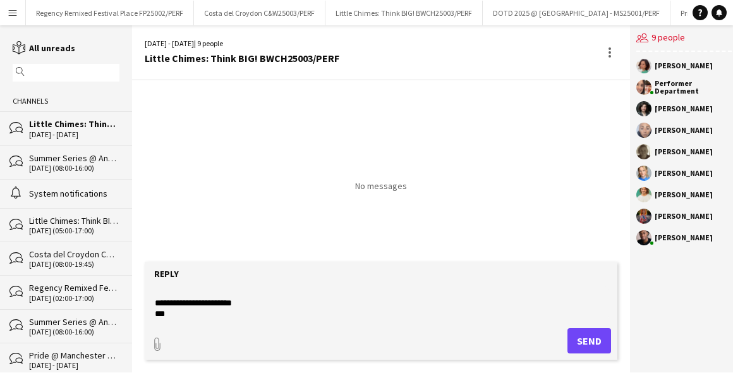
type textarea "**********"
click at [576, 339] on button "Send" at bounding box center [589, 340] width 44 height 25
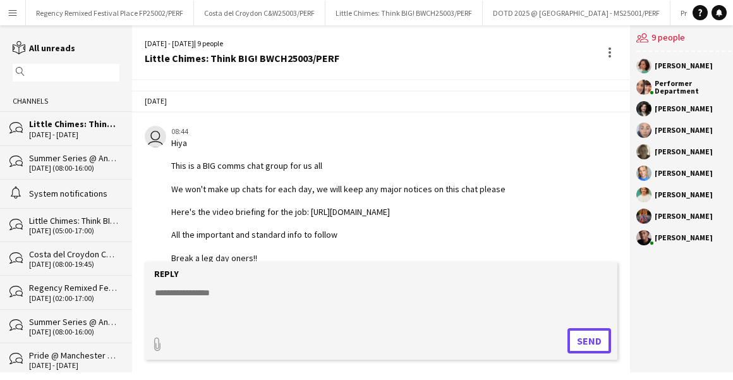
scroll to position [29, 0]
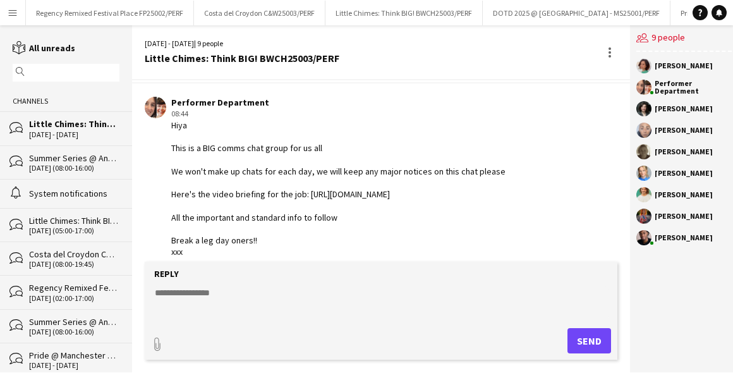
click at [75, 158] on div "Summer Series @ Angel Egg Soliders" at bounding box center [74, 157] width 90 height 11
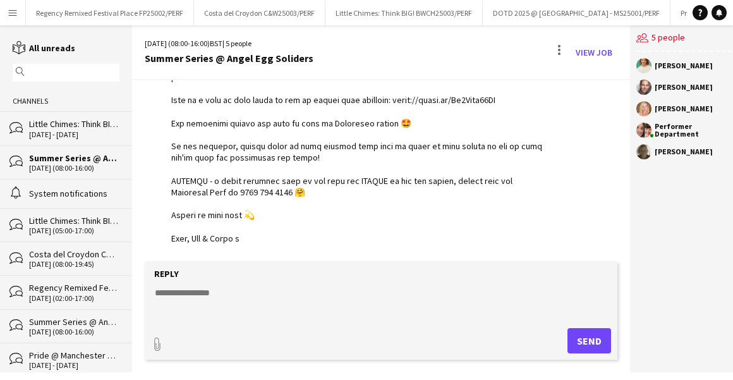
scroll to position [589, 0]
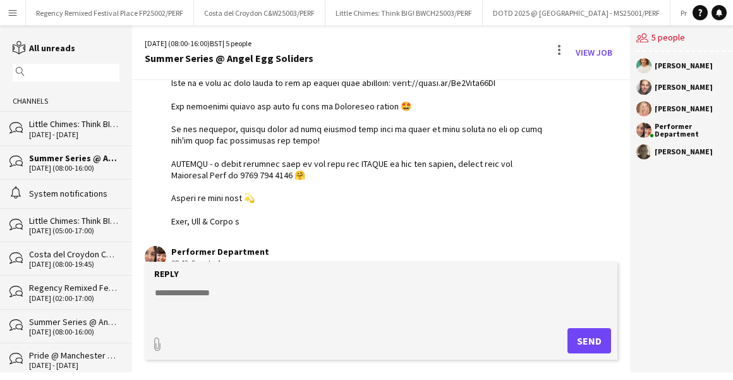
drag, startPoint x: 167, startPoint y: 174, endPoint x: 251, endPoint y: 232, distance: 102.2
copy div "Here are all the important payment and invoice things you need to know. . . For…"
click at [71, 137] on div "[DATE] - [DATE]" at bounding box center [74, 134] width 90 height 9
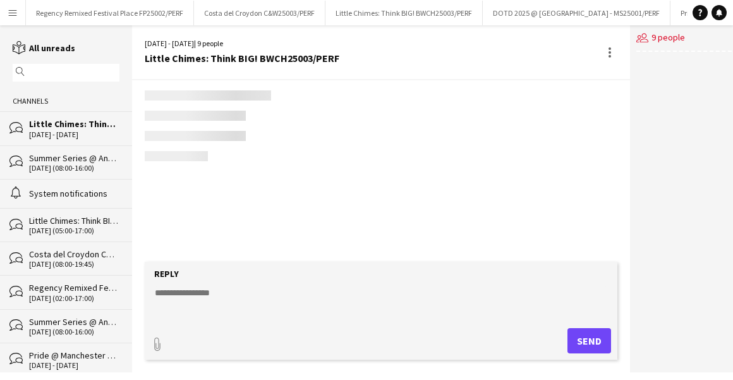
scroll to position [29, 0]
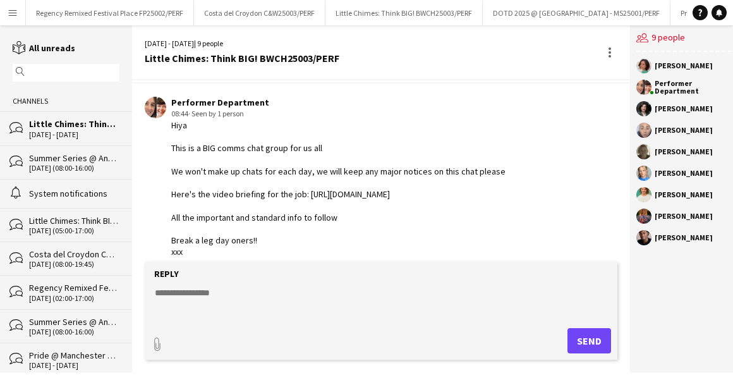
click at [186, 289] on textarea at bounding box center [381, 302] width 455 height 33
paste textarea "**********"
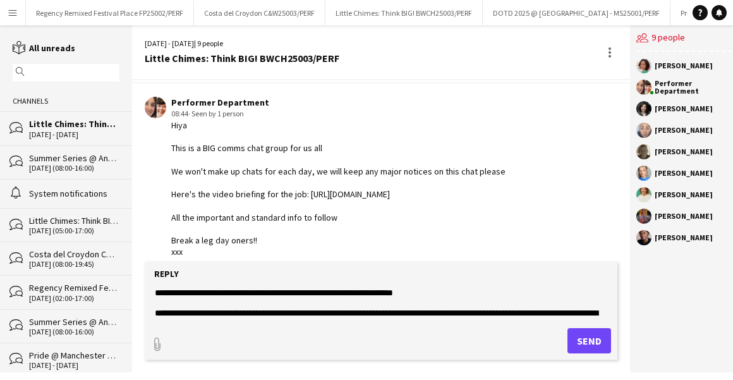
scroll to position [487, 0]
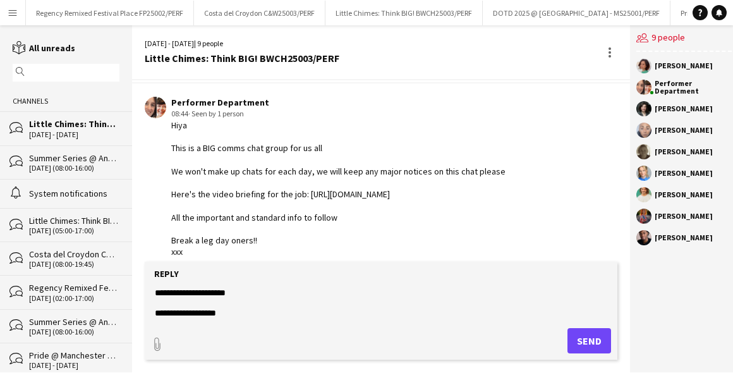
type textarea "**********"
click at [570, 342] on button "Send" at bounding box center [589, 340] width 44 height 25
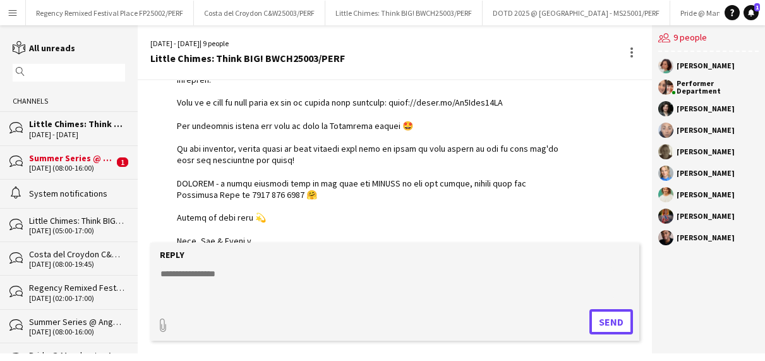
scroll to position [757, 0]
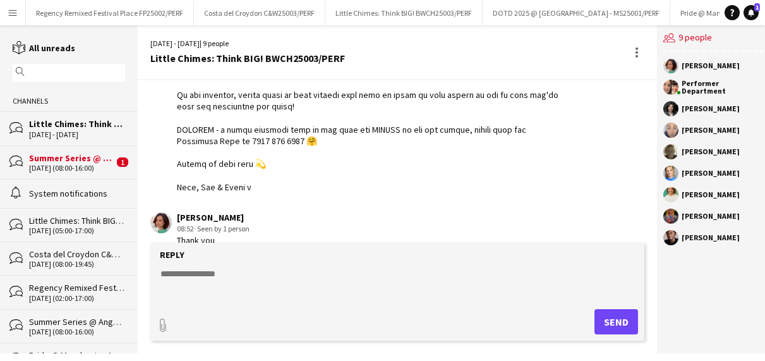
click at [58, 167] on div "[DATE] (08:00-16:00)" at bounding box center [71, 168] width 85 height 9
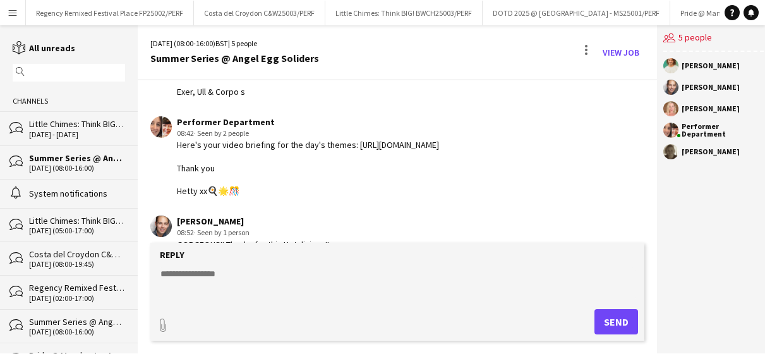
scroll to position [730, 0]
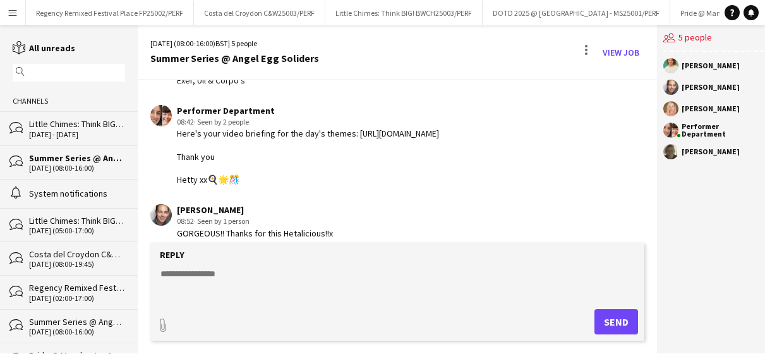
click at [210, 285] on textarea at bounding box center [397, 283] width 476 height 33
click at [224, 274] on textarea "**********" at bounding box center [397, 283] width 476 height 33
type textarea "**********"
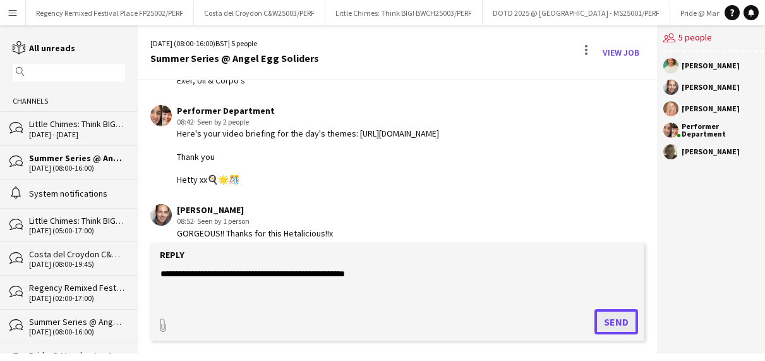
click at [613, 329] on button "Send" at bounding box center [617, 321] width 44 height 25
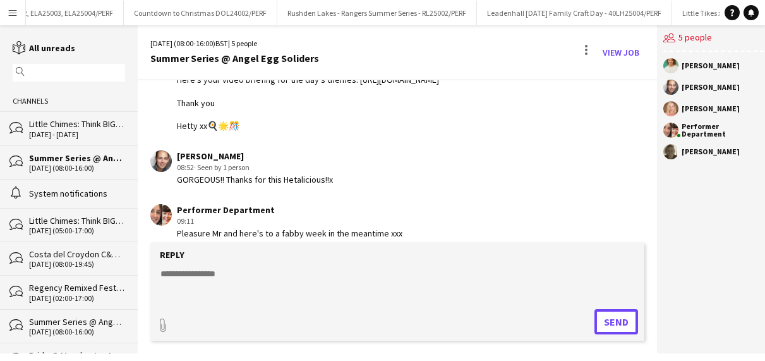
scroll to position [0, 1058]
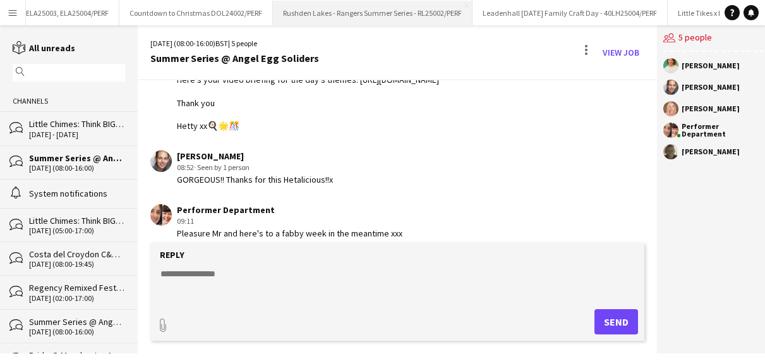
click at [392, 11] on button "Rushden Lakes - Rangers Summer Series - RL25002/PERF Close" at bounding box center [373, 13] width 200 height 25
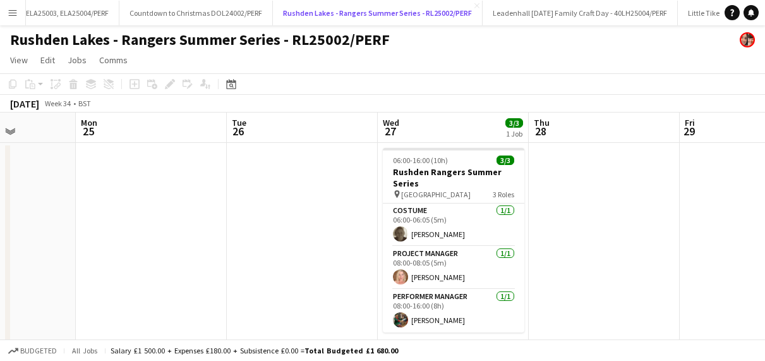
scroll to position [0, 269]
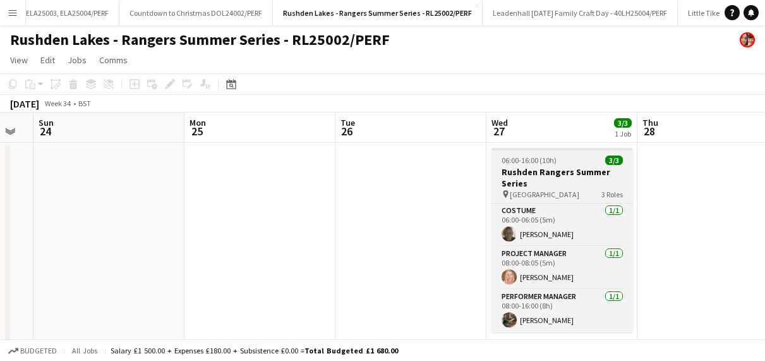
click at [513, 181] on h3 "Rushden Rangers Summer Series" at bounding box center [563, 177] width 142 height 23
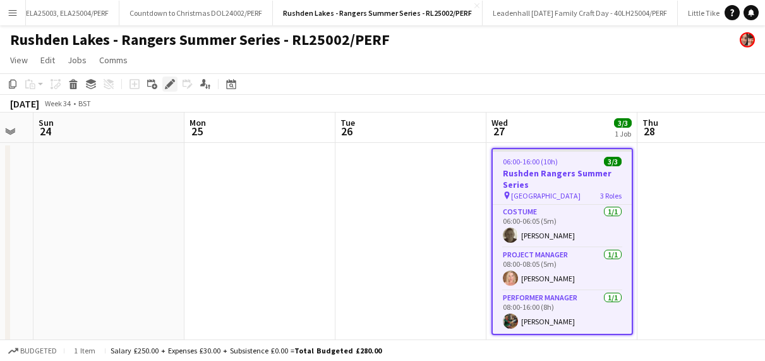
click at [170, 83] on icon at bounding box center [169, 84] width 7 height 7
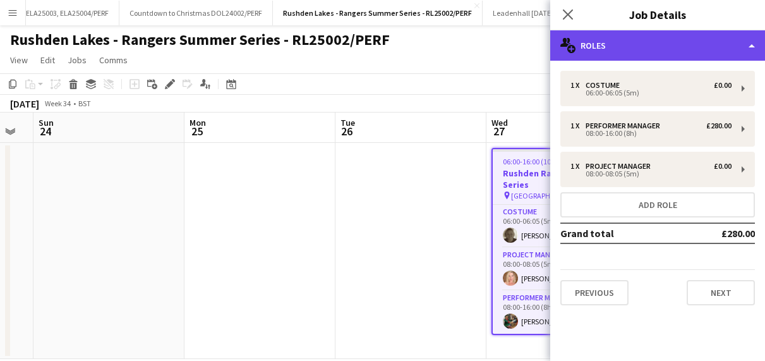
click at [718, 40] on div "multiple-users-add Roles" at bounding box center [657, 45] width 215 height 30
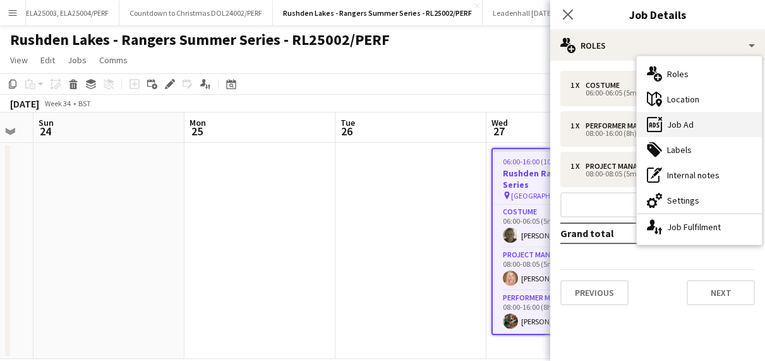
click at [680, 124] on div "ads-window Job Ad" at bounding box center [699, 124] width 125 height 25
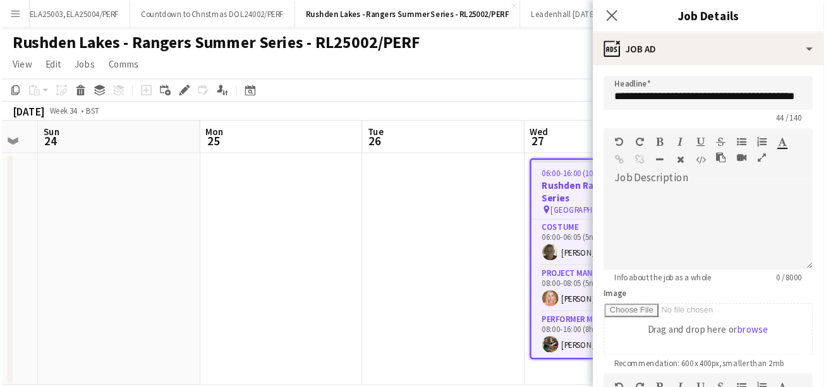
scroll to position [274, 0]
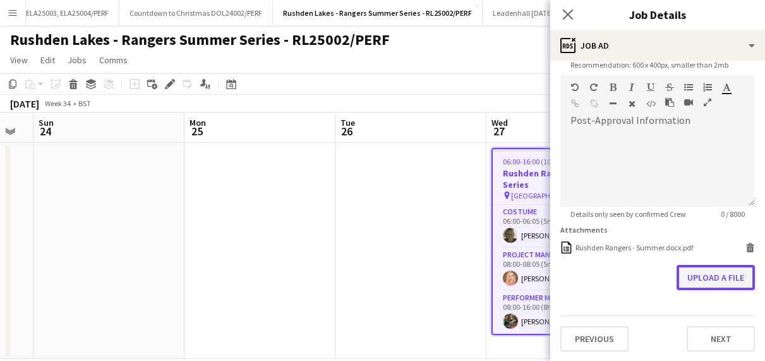
click at [723, 267] on button "Upload a file" at bounding box center [716, 277] width 78 height 25
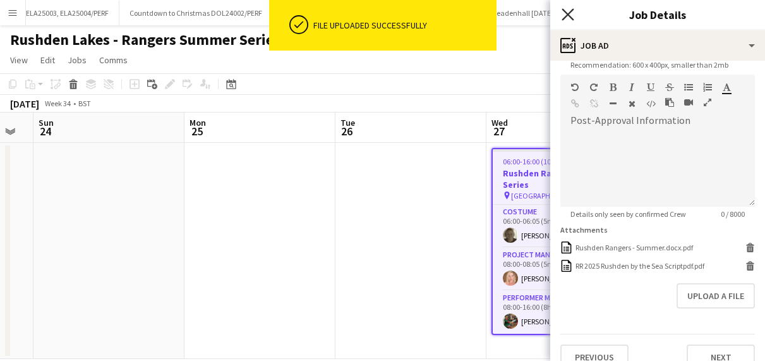
click at [567, 15] on icon at bounding box center [568, 14] width 12 height 12
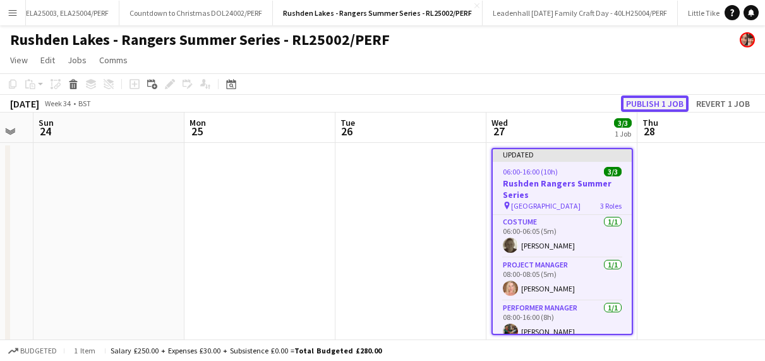
click at [649, 106] on button "Publish 1 job" at bounding box center [655, 103] width 68 height 16
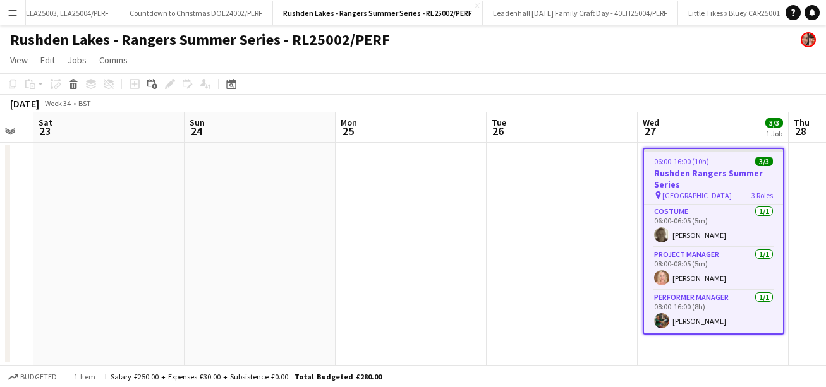
click at [483, 236] on app-date-cell at bounding box center [410, 254] width 151 height 223
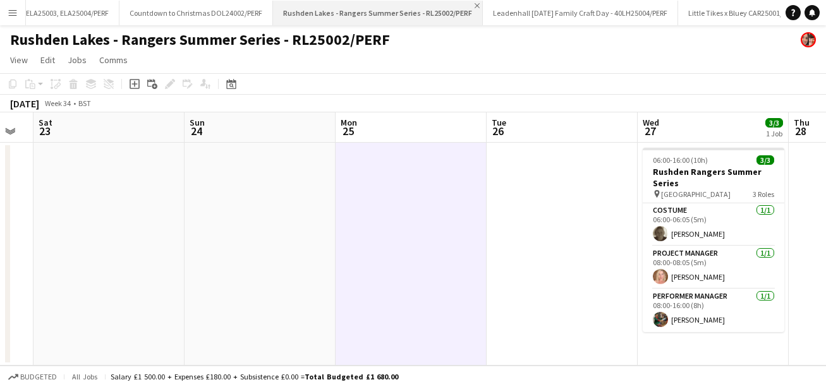
click at [474, 3] on app-icon "Close" at bounding box center [476, 5] width 5 height 5
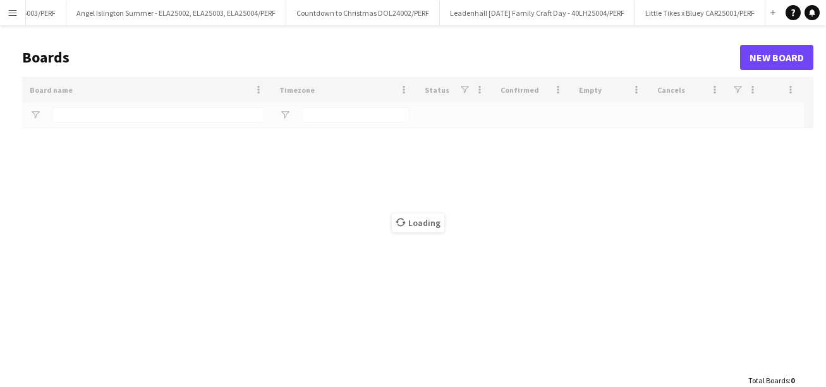
scroll to position [0, 879]
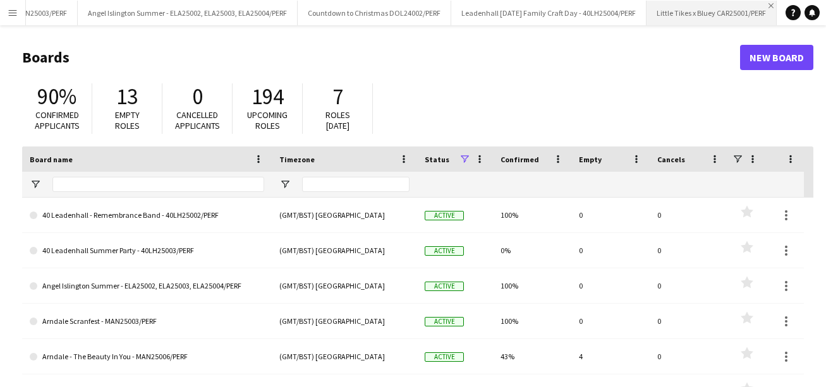
click at [732, 4] on app-icon "Close" at bounding box center [770, 5] width 5 height 5
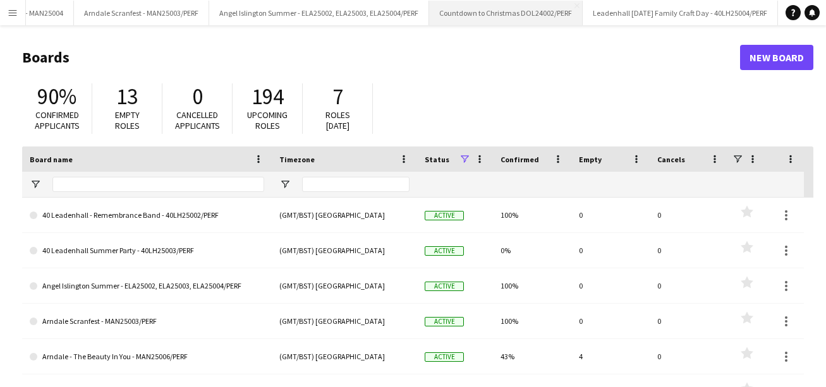
click at [492, 4] on button "Countdown to Christmas DOL24002/PERF Close" at bounding box center [506, 13] width 154 height 25
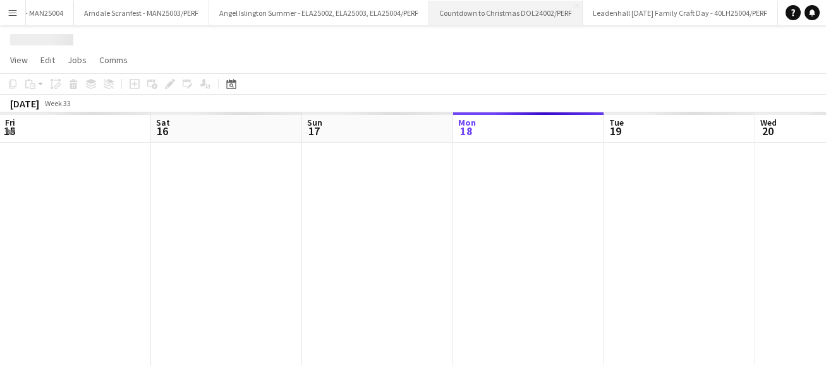
scroll to position [0, 302]
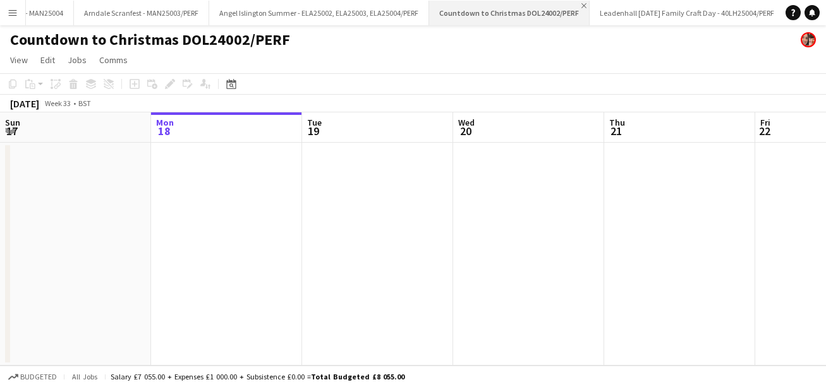
click at [581, 3] on app-icon "Close" at bounding box center [583, 5] width 5 height 5
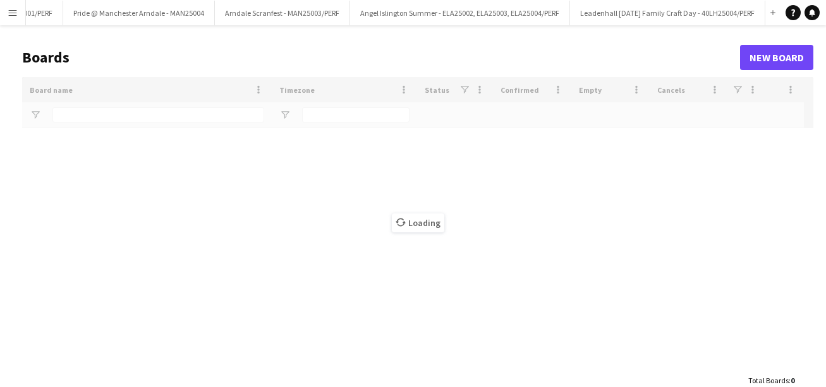
scroll to position [0, 596]
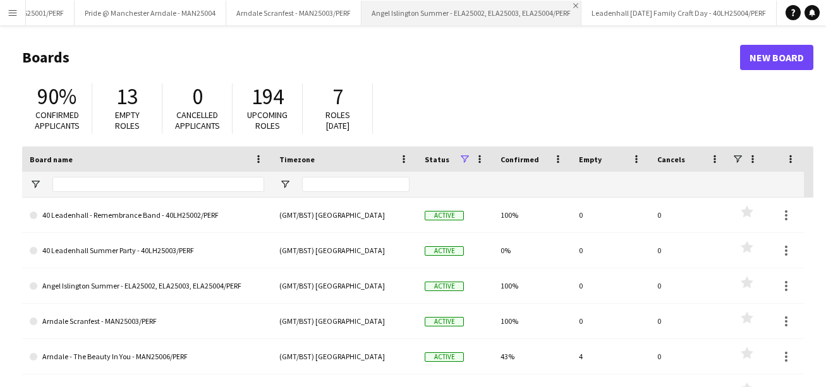
click at [573, 4] on app-icon "Close" at bounding box center [575, 5] width 5 height 5
click at [493, 19] on button "Arndale Scranfest - MAN25003/PERF Close" at bounding box center [512, 13] width 135 height 25
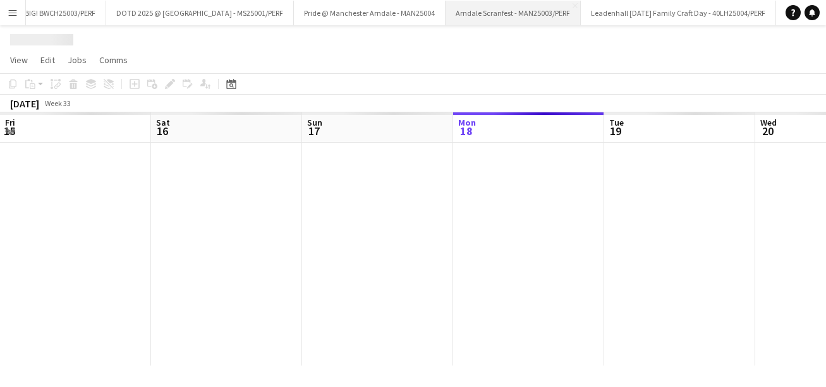
scroll to position [0, 302]
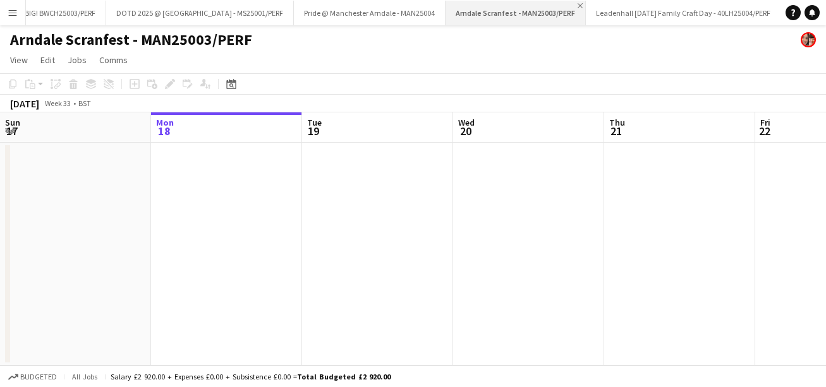
click at [577, 4] on app-icon "Close" at bounding box center [579, 5] width 5 height 5
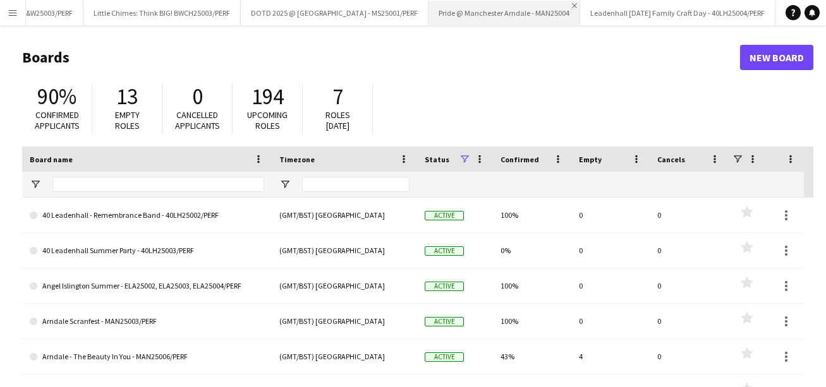
click at [572, 4] on app-icon "Close" at bounding box center [574, 5] width 5 height 5
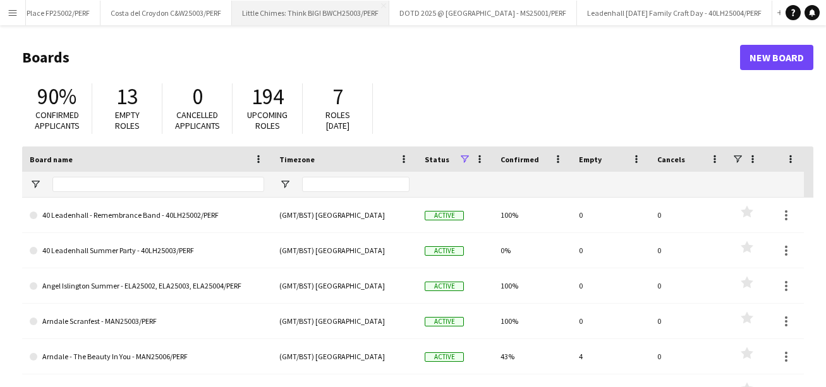
click at [292, 4] on button "Little Chimes: Think BIG! BWCH25003/PERF Close" at bounding box center [310, 13] width 157 height 25
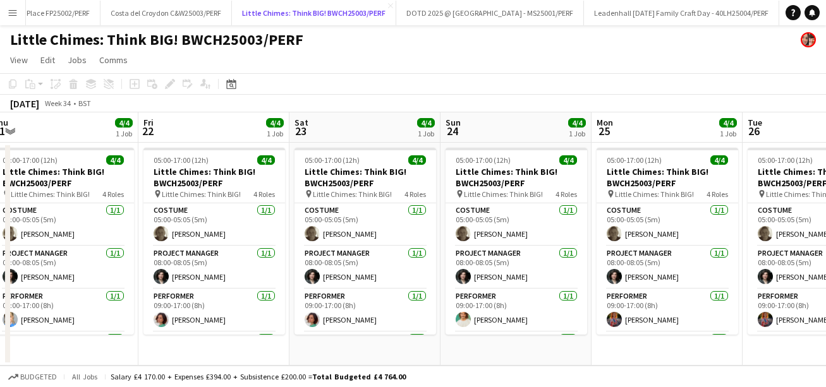
scroll to position [0, 409]
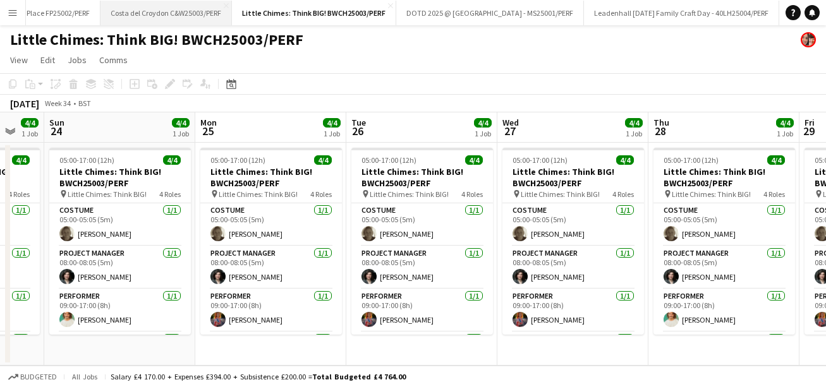
click at [162, 12] on button "Costa del Croydon C&W25003/PERF Close" at bounding box center [165, 13] width 131 height 25
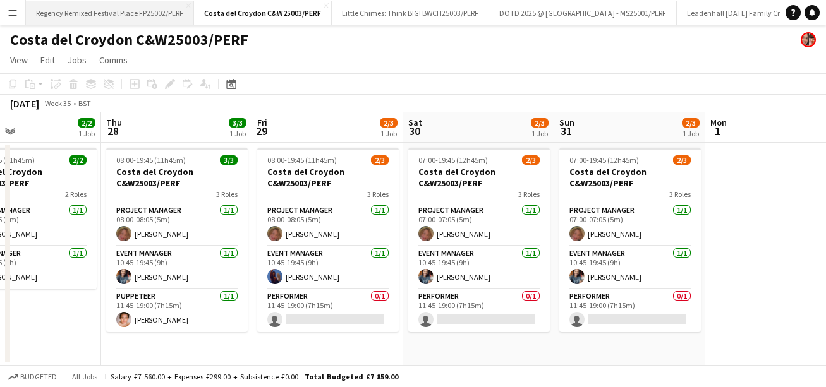
click at [119, 13] on button "Regency Remixed Festival Place FP25002/PERF Close" at bounding box center [110, 13] width 168 height 25
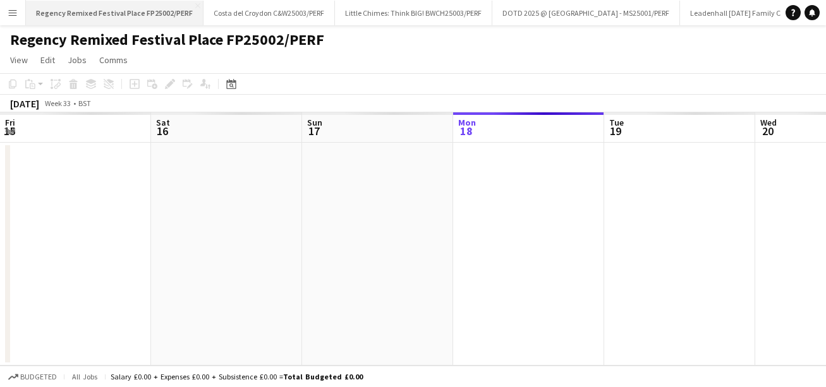
scroll to position [0, 302]
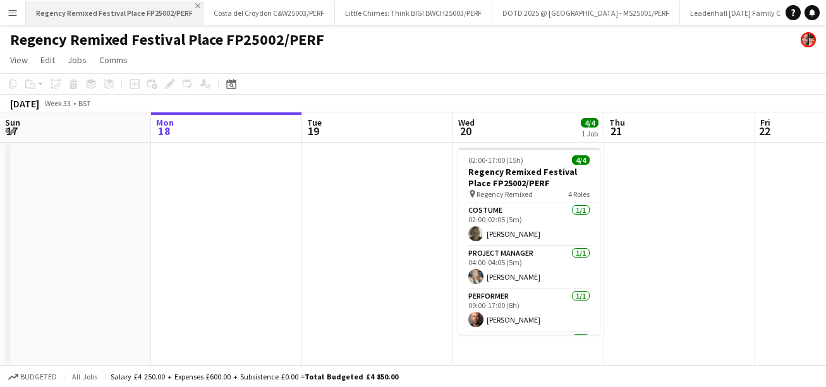
click at [195, 5] on app-icon "Close" at bounding box center [197, 5] width 5 height 5
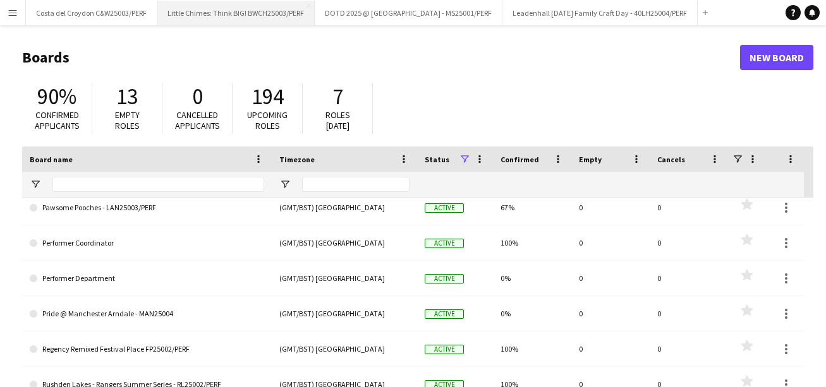
click at [247, 18] on button "Little Chimes: Think BIG! BWCH25003/PERF Close" at bounding box center [235, 13] width 157 height 25
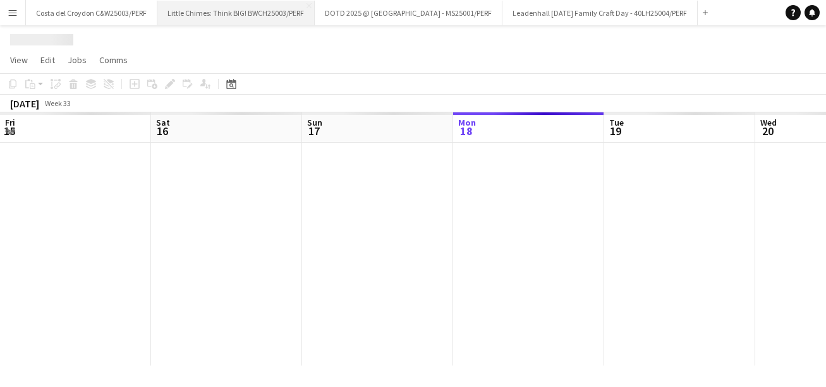
scroll to position [0, 302]
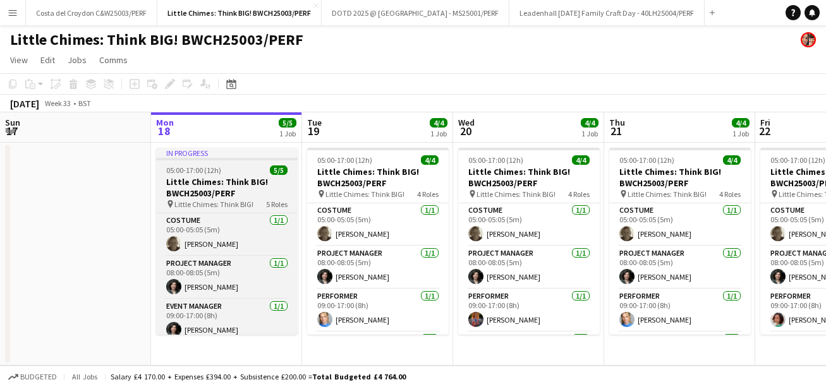
click at [227, 196] on h3 "Little Chimes: Think BIG! BWCH25003/PERF" at bounding box center [227, 187] width 142 height 23
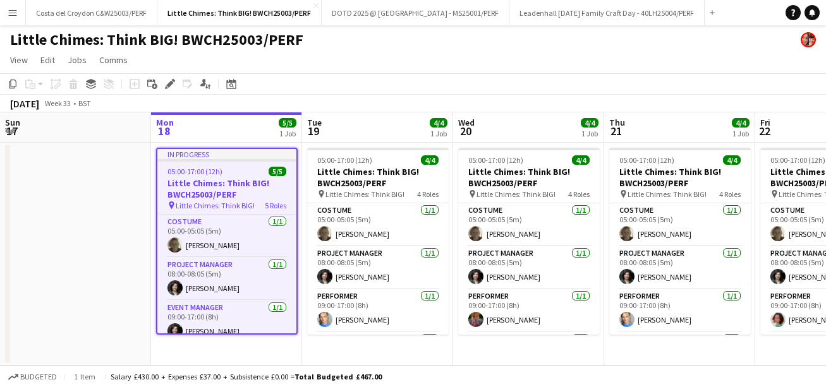
click at [161, 75] on app-toolbar "Copy Paste Paste Command V Paste with crew Command Shift V Paste linked Job [GE…" at bounding box center [413, 83] width 826 height 21
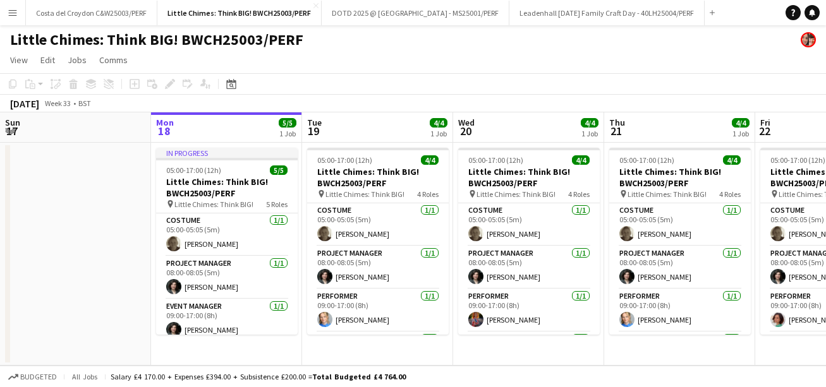
click at [205, 142] on app-board-header-date "Mon 18 5/5 1 Job" at bounding box center [226, 127] width 151 height 30
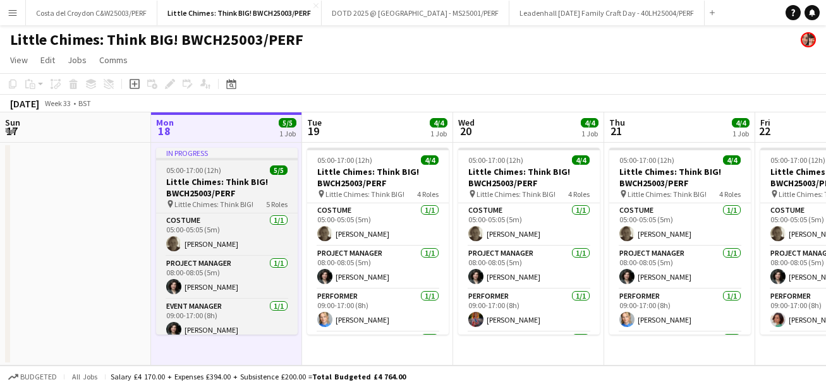
click at [202, 170] on span "05:00-17:00 (12h)" at bounding box center [193, 170] width 55 height 9
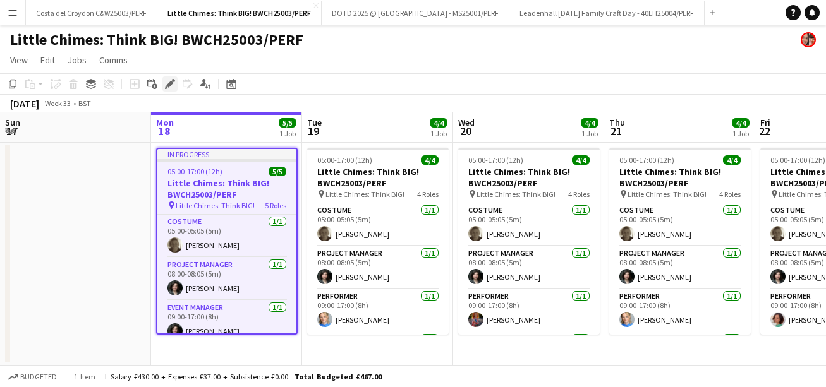
click at [171, 85] on icon at bounding box center [169, 84] width 7 height 7
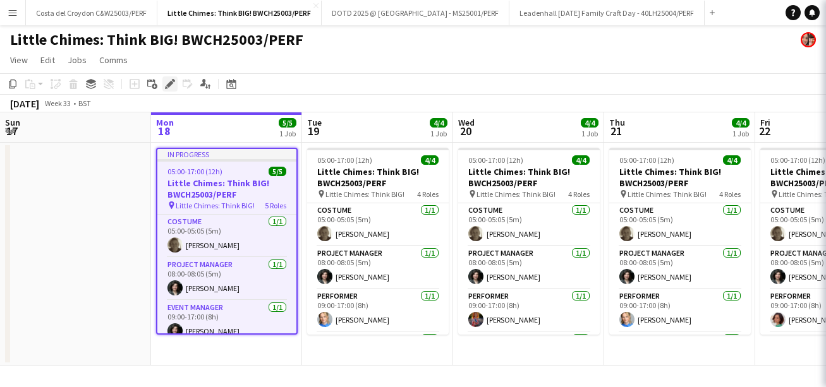
type input "**********"
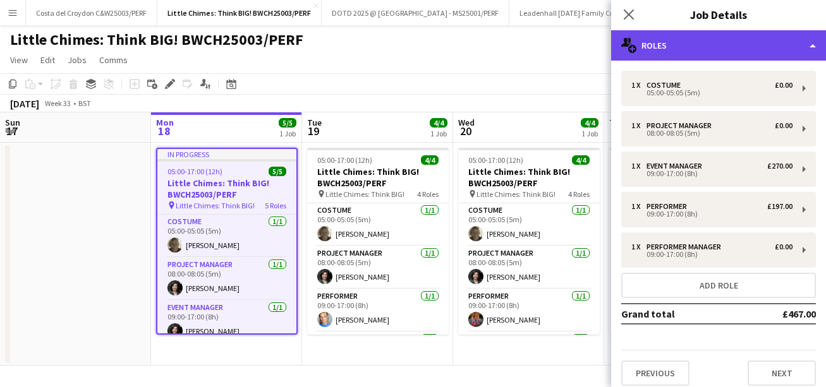
click at [732, 50] on div "multiple-users-add Roles" at bounding box center [718, 45] width 215 height 30
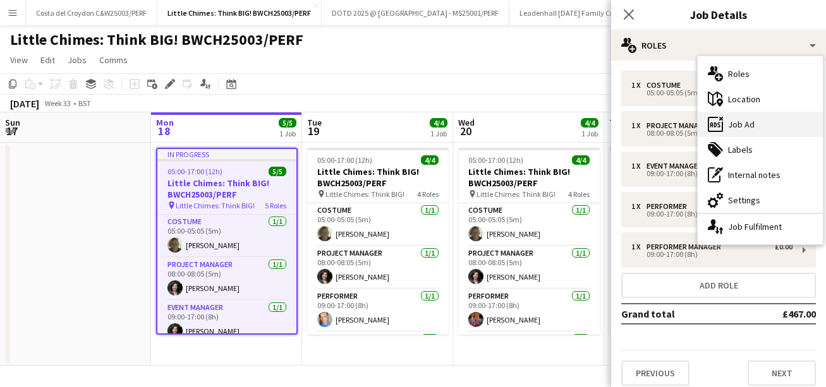
click at [732, 132] on div "ads-window Job Ad" at bounding box center [759, 124] width 125 height 25
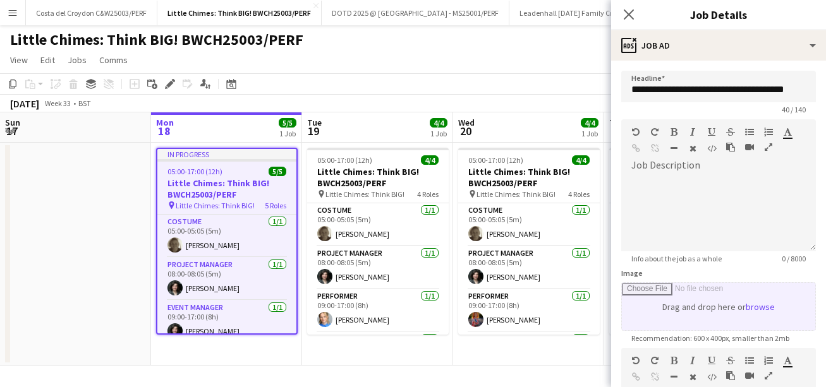
scroll to position [284, 0]
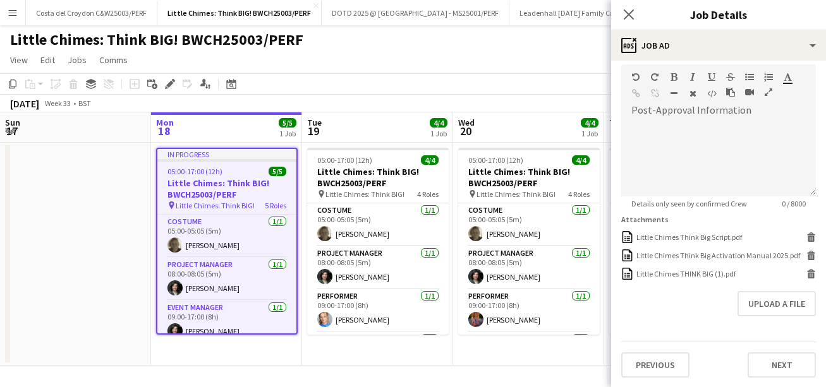
click at [14, 4] on button "Menu" at bounding box center [12, 12] width 25 height 25
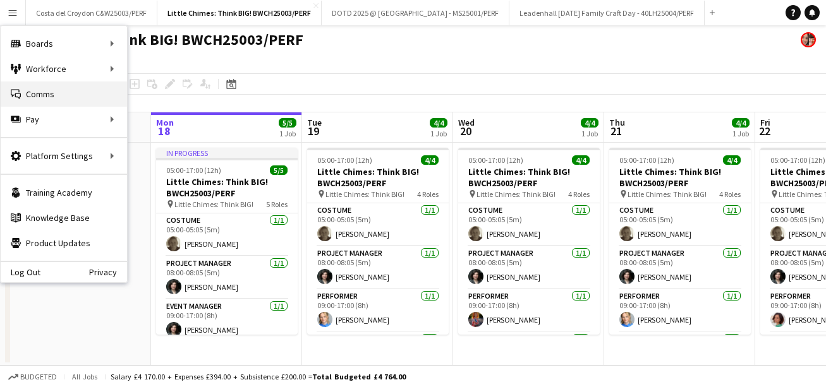
click at [88, 90] on link "Comms Comms" at bounding box center [64, 93] width 126 height 25
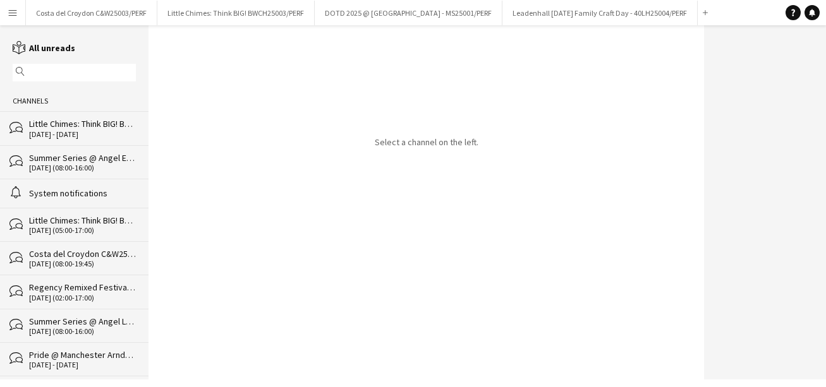
click at [99, 128] on div "Little Chimes: Think BIG! BWCH25003/PERF" at bounding box center [82, 123] width 107 height 11
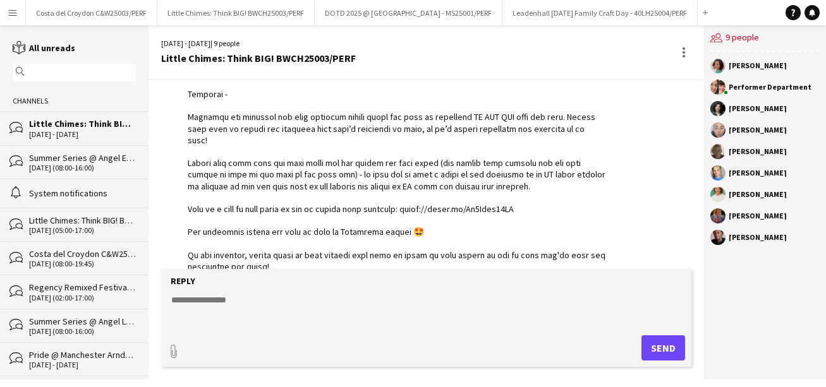
scroll to position [601, 0]
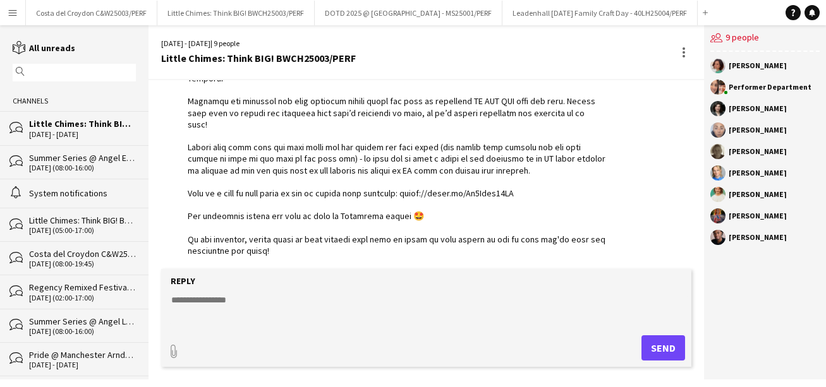
drag, startPoint x: 536, startPoint y: 186, endPoint x: 413, endPoint y: 184, distance: 123.2
click at [413, 184] on div at bounding box center [397, 33] width 418 height 610
copy div "[URL][DOMAIN_NAME]"
click at [212, 291] on form "Reply paperclip Send" at bounding box center [426, 318] width 530 height 98
click at [196, 306] on textarea at bounding box center [428, 310] width 517 height 33
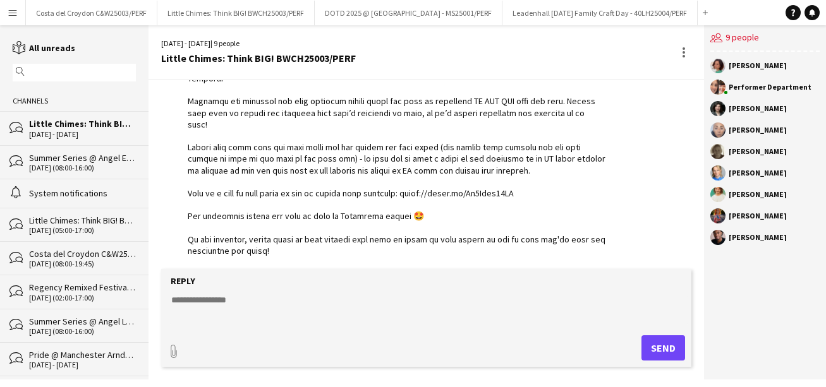
paste textarea "**********"
type textarea "**********"
click at [657, 348] on button "Send" at bounding box center [663, 347] width 44 height 25
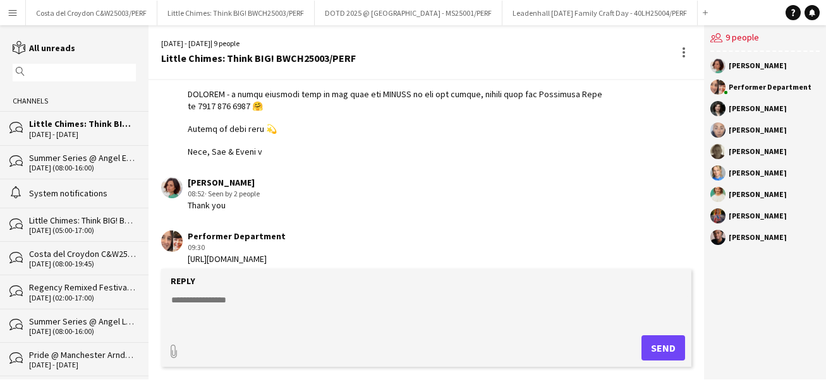
click at [294, 296] on textarea at bounding box center [428, 310] width 517 height 33
type textarea "**********"
click at [665, 347] on button "Send" at bounding box center [663, 347] width 44 height 25
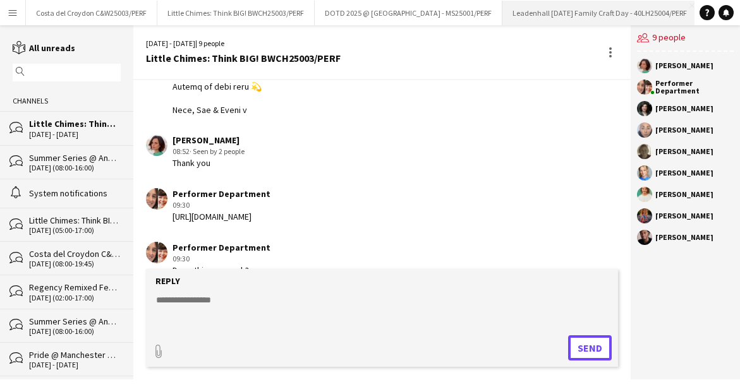
scroll to position [910, 0]
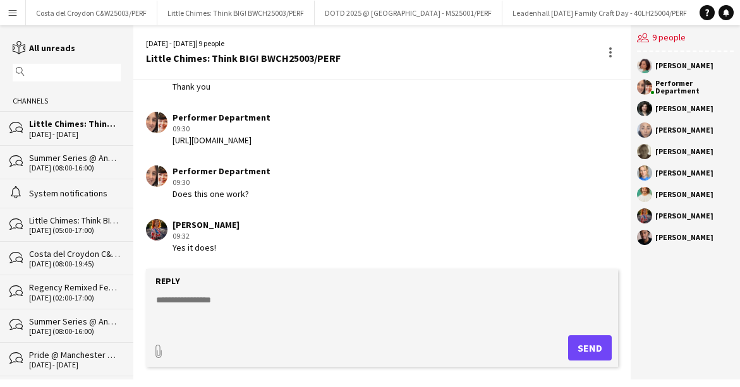
click at [63, 222] on div "Little Chimes: Think BIG! BWCH25003/PERF" at bounding box center [75, 220] width 92 height 11
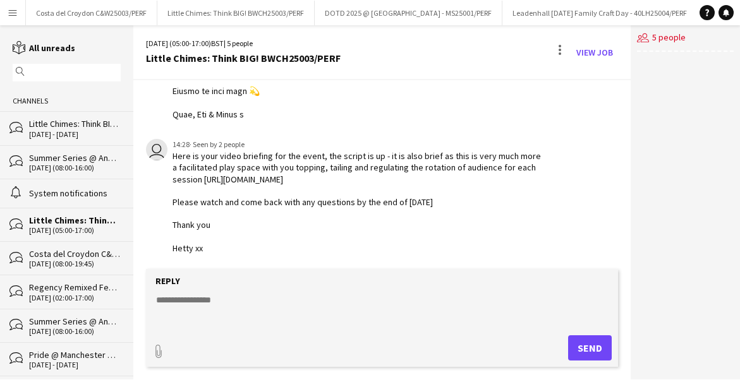
scroll to position [661, 0]
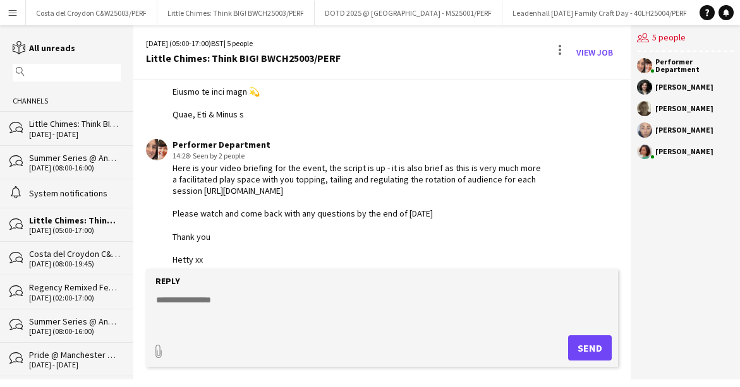
click at [202, 319] on textarea at bounding box center [384, 310] width 459 height 33
paste textarea "**********"
type textarea "**********"
click at [588, 349] on button "Send" at bounding box center [590, 347] width 44 height 25
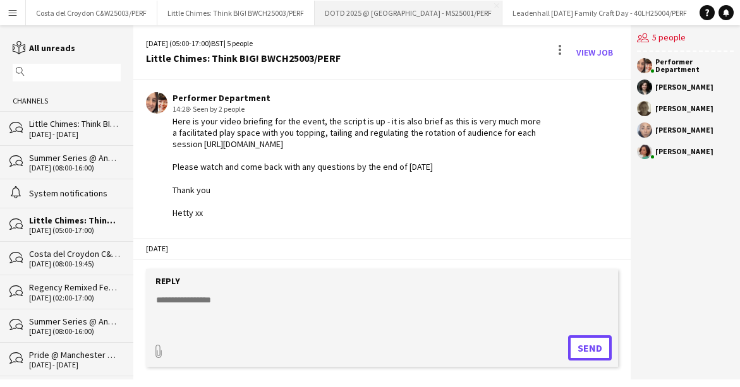
scroll to position [699, 0]
